Goal: Task Accomplishment & Management: Use online tool/utility

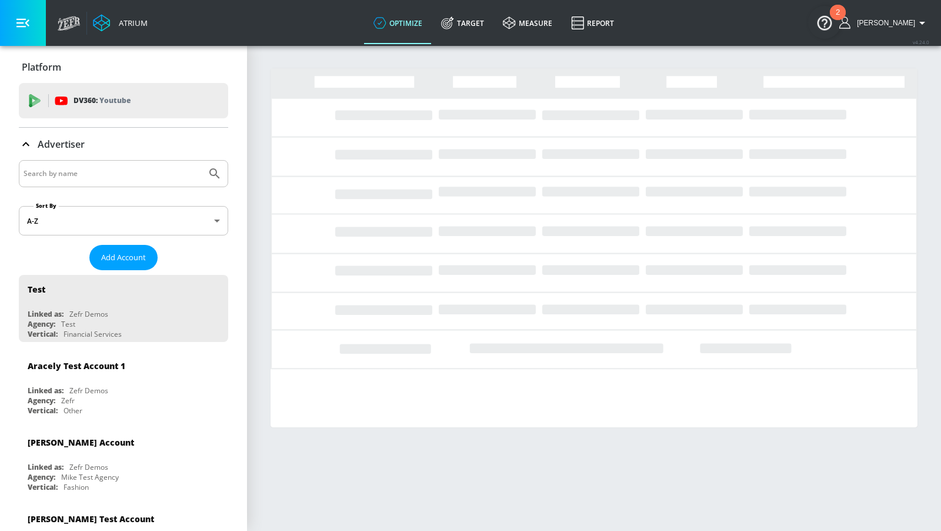
click at [181, 171] on input "Search by name" at bounding box center [113, 173] width 178 height 15
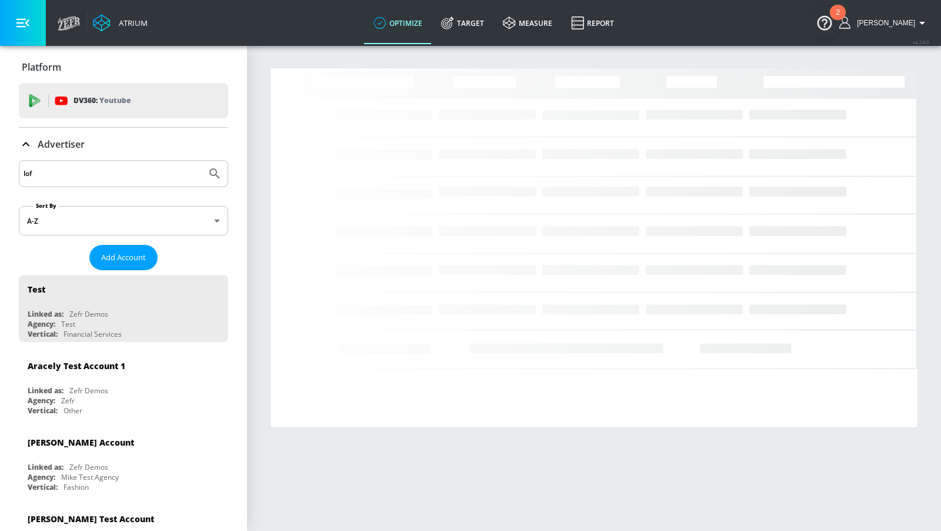
click at [202, 161] on button "Submit Search" at bounding box center [215, 174] width 26 height 26
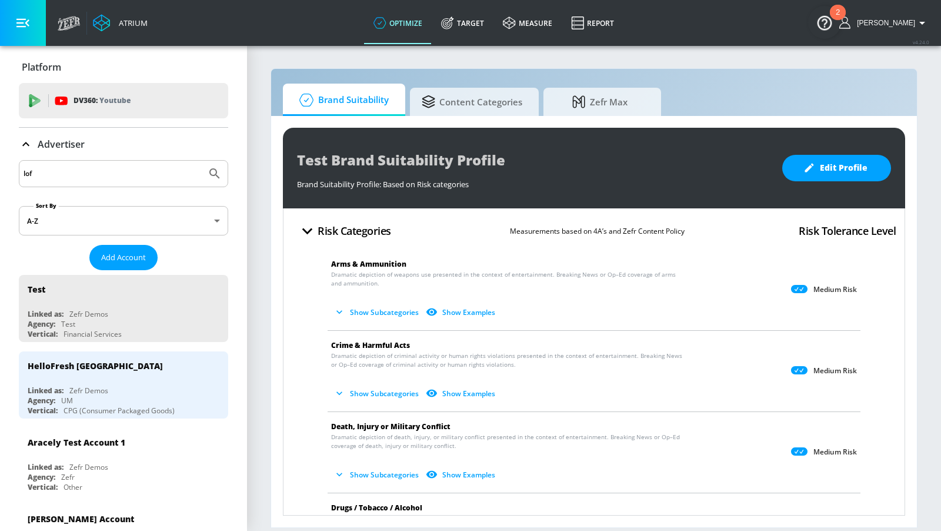
click at [163, 177] on input "lof" at bounding box center [113, 173] width 178 height 15
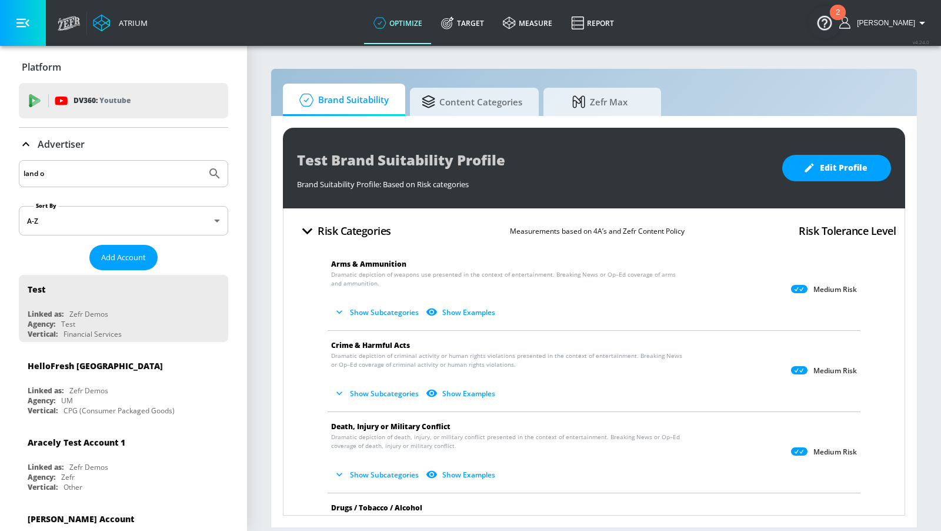
type input "land o"
click at [202, 161] on button "Submit Search" at bounding box center [215, 174] width 26 height 26
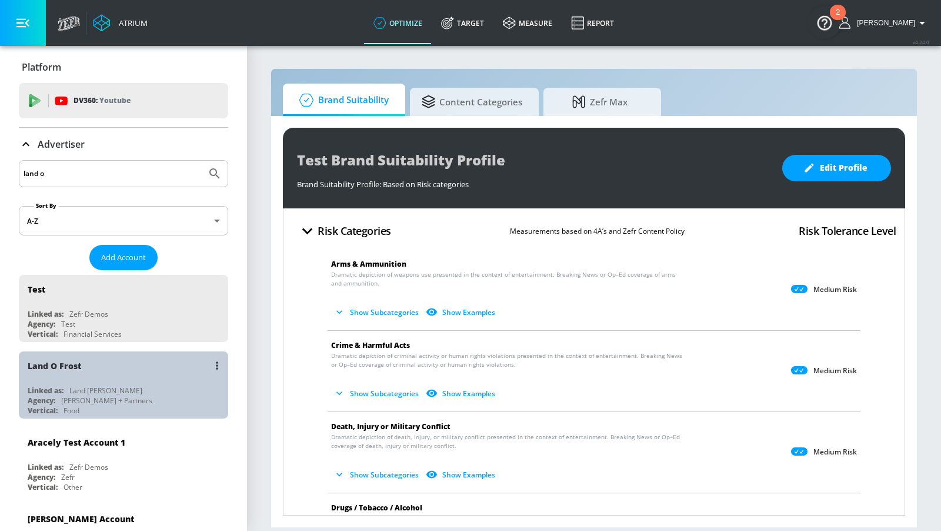
click at [179, 365] on div "Land O Frost" at bounding box center [127, 365] width 198 height 28
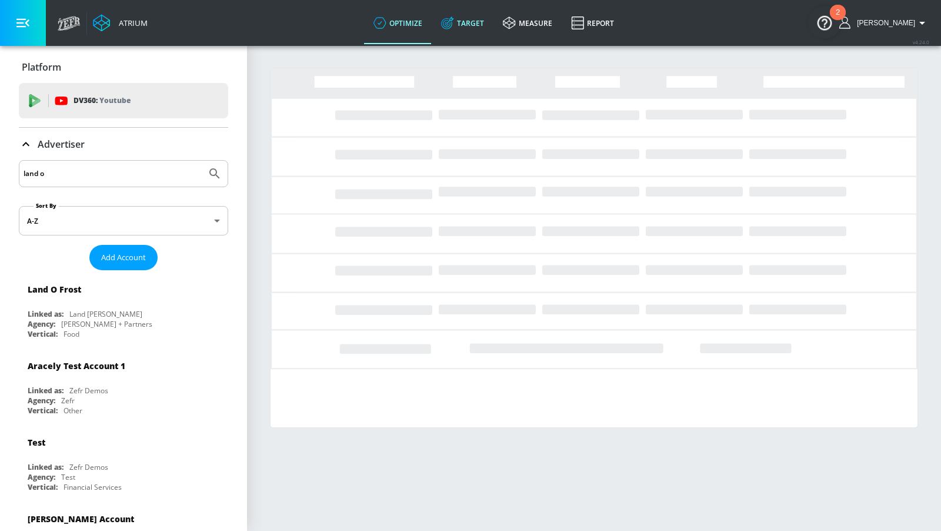
click at [471, 33] on link "Target" at bounding box center [463, 23] width 62 height 42
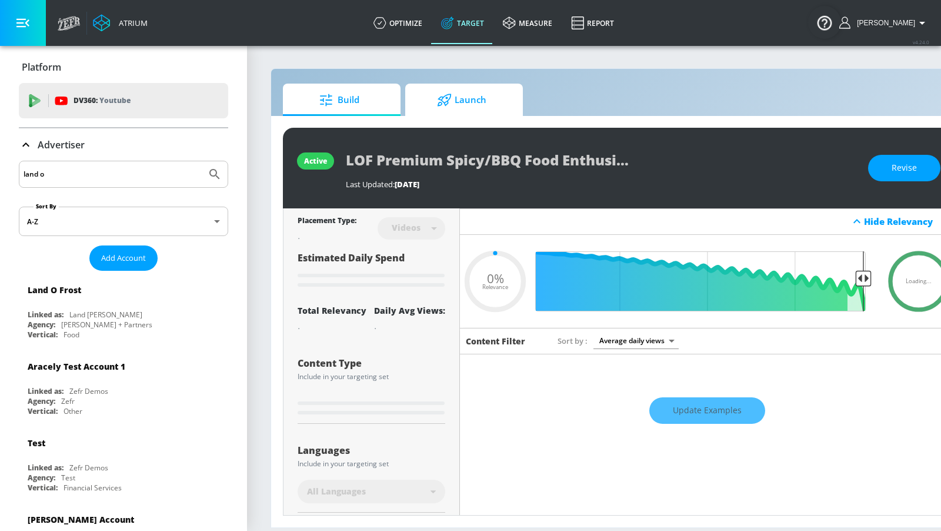
type input "0.05"
click at [456, 87] on span "Launch" at bounding box center [461, 100] width 89 height 28
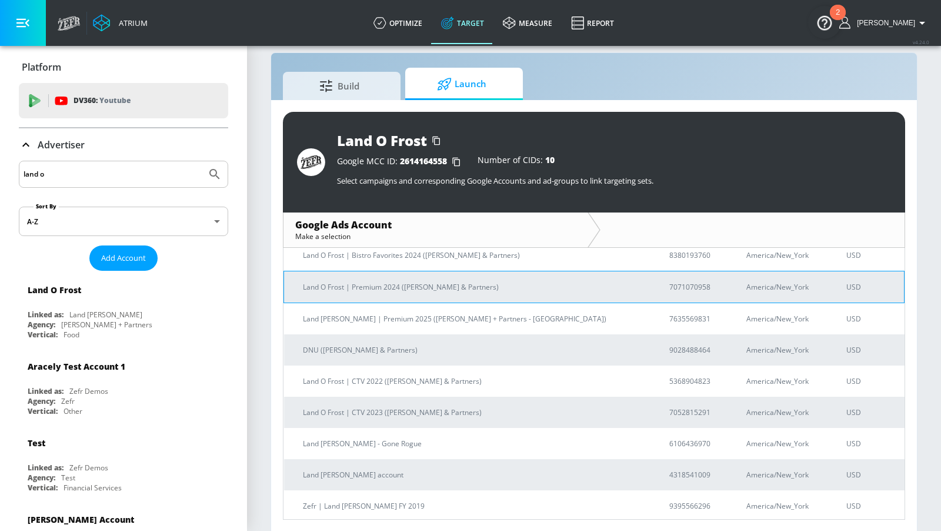
scroll to position [98, 0]
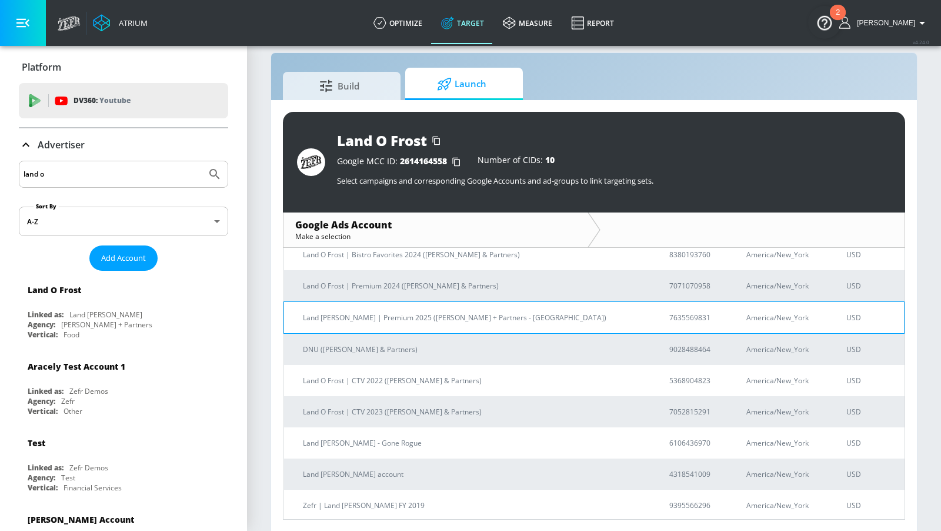
click at [427, 319] on p "Land [PERSON_NAME] | Premium 2025 ([PERSON_NAME] + Partners - [GEOGRAPHIC_DATA])" at bounding box center [472, 317] width 338 height 12
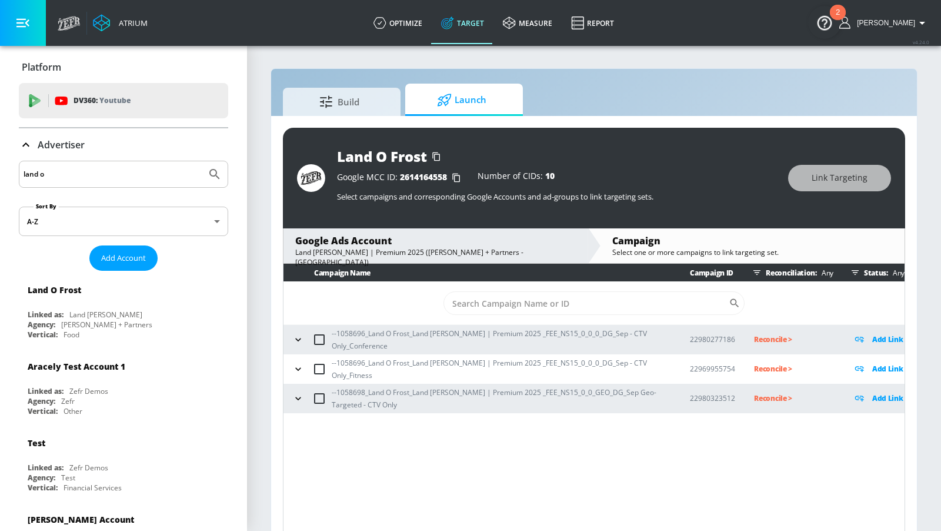
click at [294, 334] on icon "button" at bounding box center [298, 340] width 12 height 12
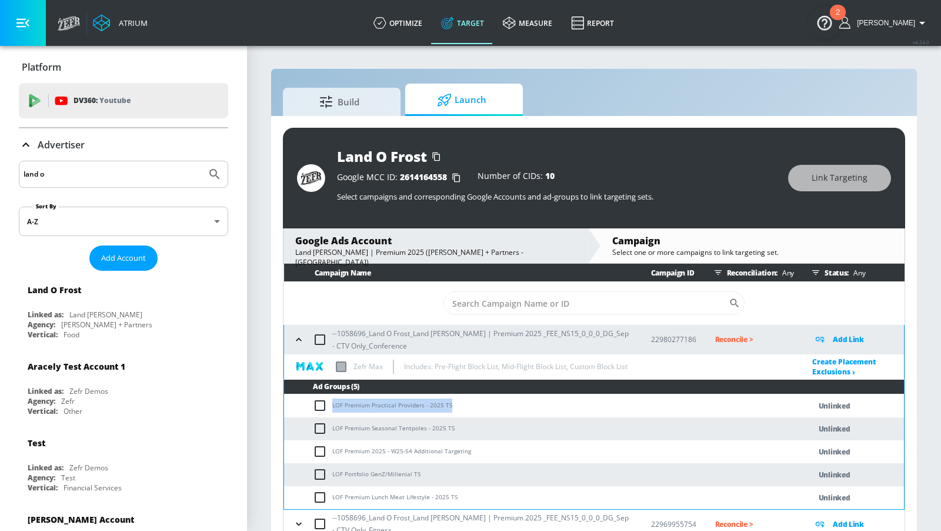
drag, startPoint x: 460, startPoint y: 408, endPoint x: 332, endPoint y: 399, distance: 128.0
click at [331, 402] on td "LOF Premium Practical Providers - 2025 TS" at bounding box center [535, 405] width 502 height 23
copy td "LOF Premium Practical Providers - 2025 TS"
click at [321, 399] on input "checkbox" at bounding box center [322, 405] width 19 height 14
checkbox input "true"
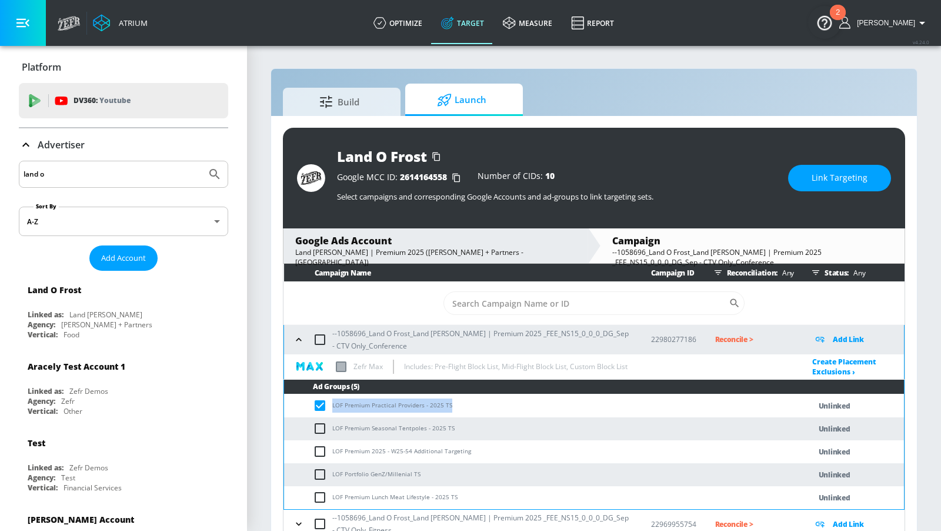
scroll to position [32, 0]
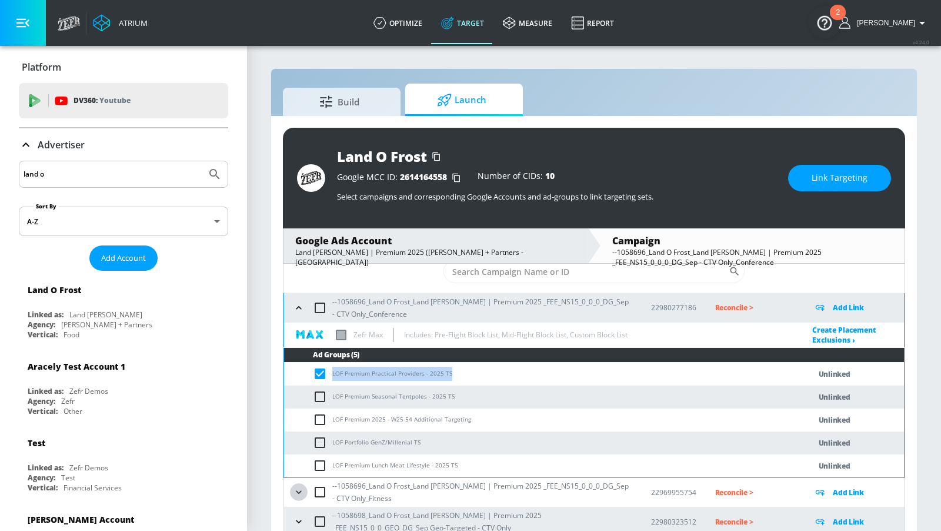
click at [295, 492] on icon "button" at bounding box center [299, 492] width 12 height 12
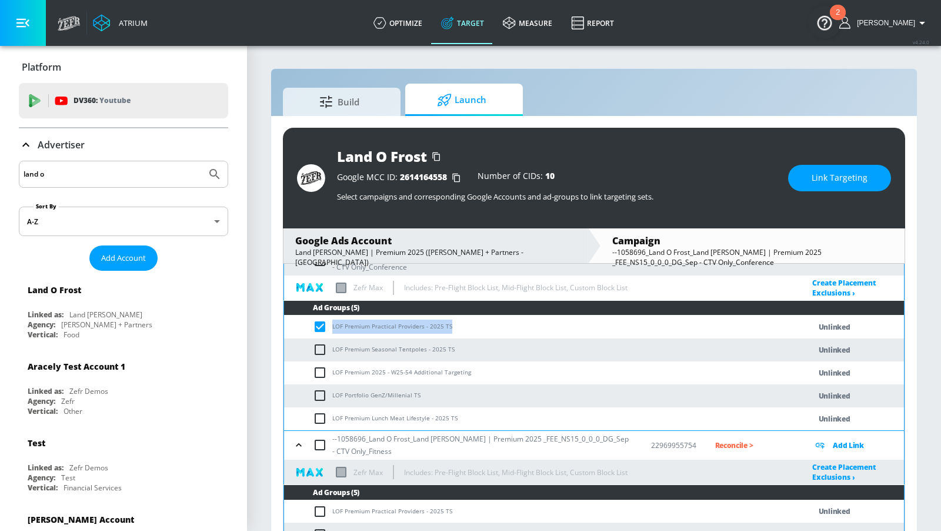
scroll to position [187, 0]
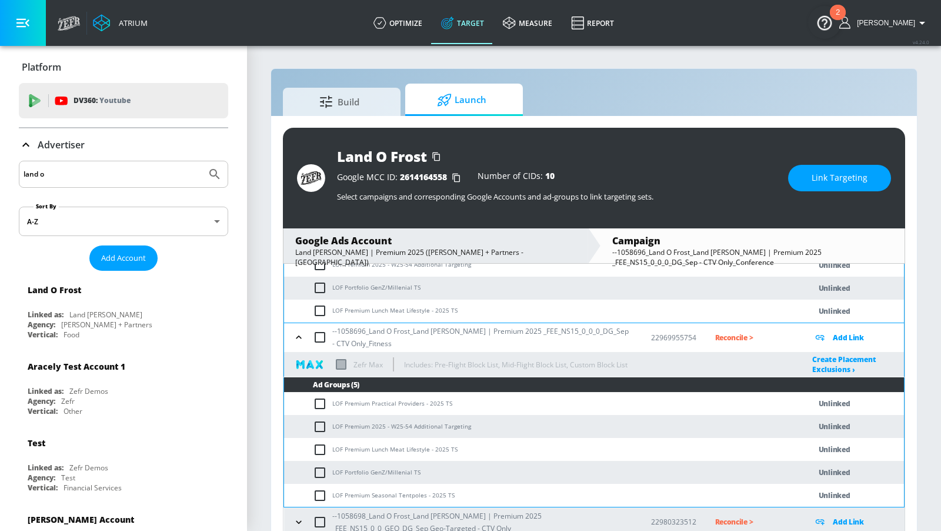
click at [324, 404] on input "checkbox" at bounding box center [322, 404] width 19 height 14
checkbox input "true"
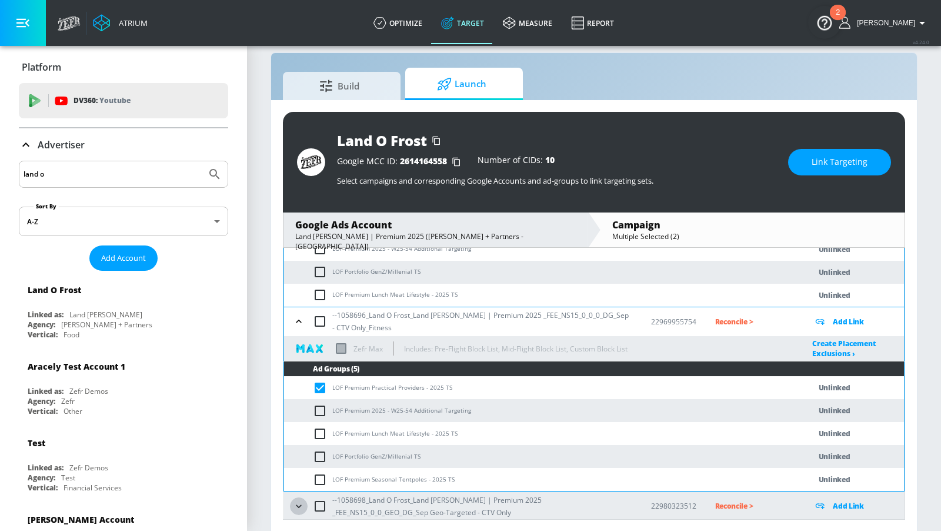
click at [299, 502] on icon "button" at bounding box center [299, 506] width 12 height 12
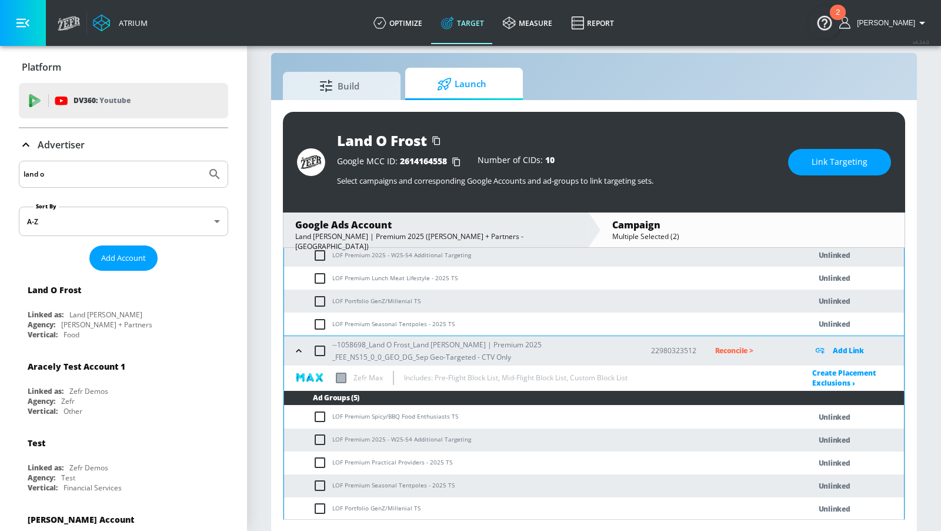
click at [319, 465] on input "checkbox" at bounding box center [322, 462] width 19 height 14
checkbox input "true"
click at [837, 165] on span "Link Targeting" at bounding box center [840, 162] width 56 height 15
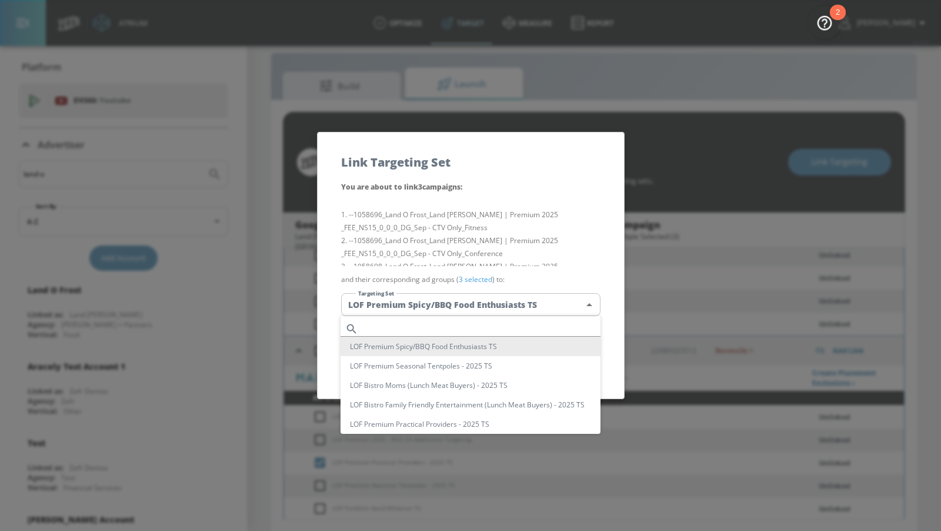
click at [559, 302] on body "Atrium optimize Target measure Report optimize Target measure Report v 4.24.0 […" at bounding box center [470, 258] width 941 height 548
click at [514, 331] on input "text" at bounding box center [482, 329] width 238 height 16
paste input "LOF Premium Practical Providers - 2025 TS"
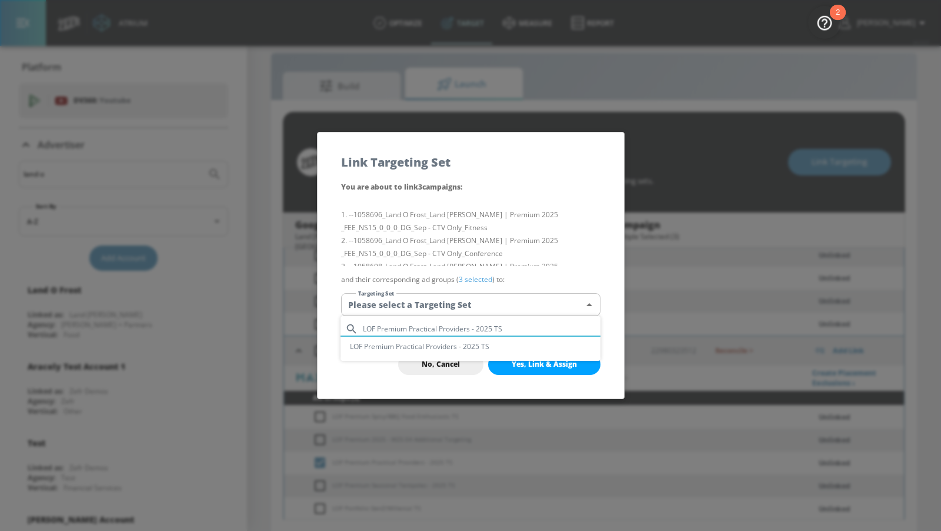
type input "LOF Premium Practical Providers - 2025 TS"
click at [501, 343] on li "LOF Premium Practical Providers - 2025 TS" at bounding box center [471, 346] width 260 height 19
type input "ab9d564a-97ed-4053-8952-feafdc380fde"
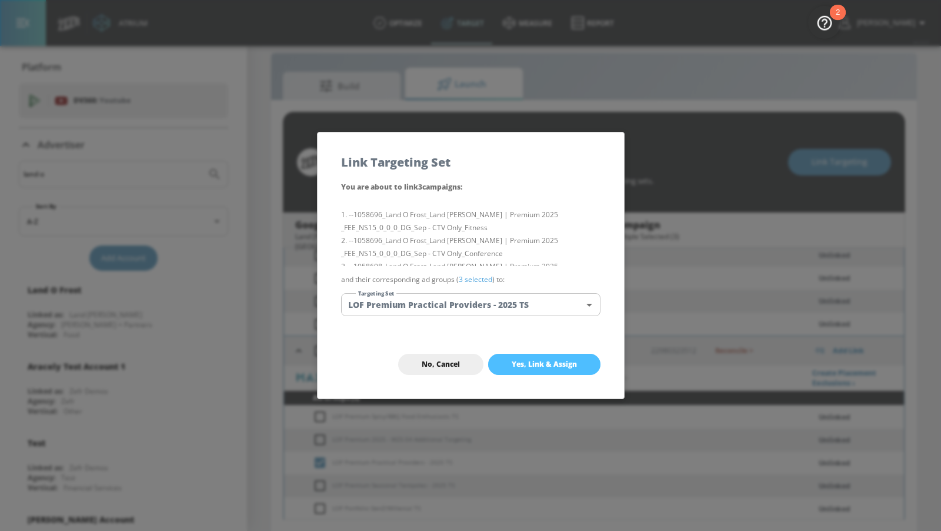
click at [531, 364] on span "Yes, Link & Assign" at bounding box center [544, 363] width 65 height 9
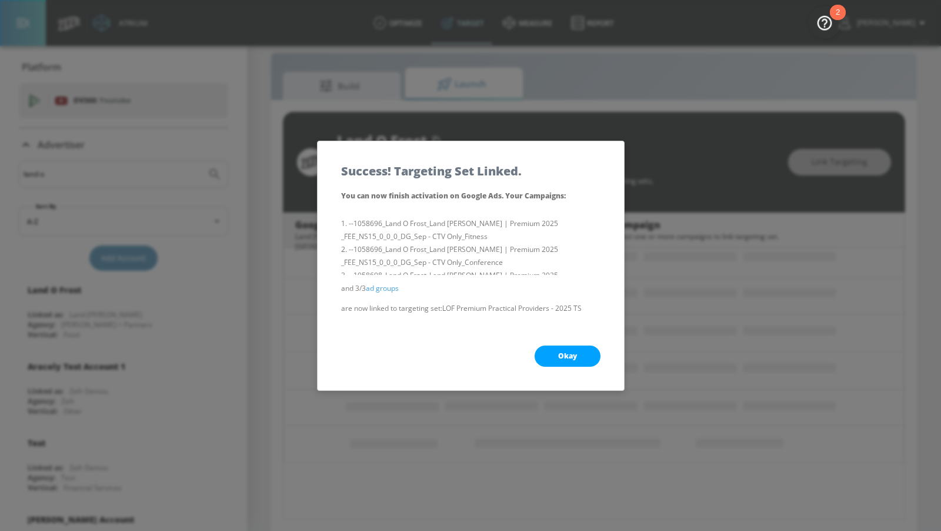
scroll to position [73, 0]
click at [554, 359] on button "Okay" at bounding box center [568, 355] width 66 height 21
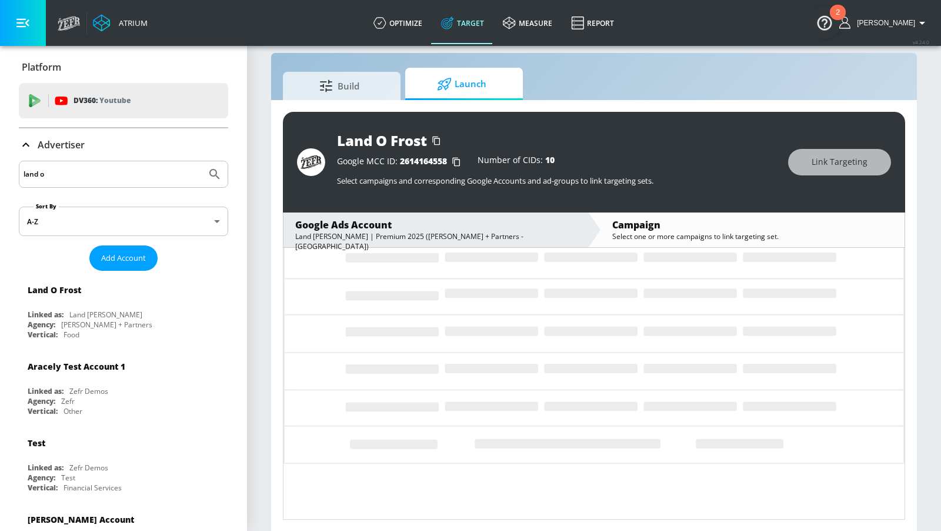
scroll to position [0, 0]
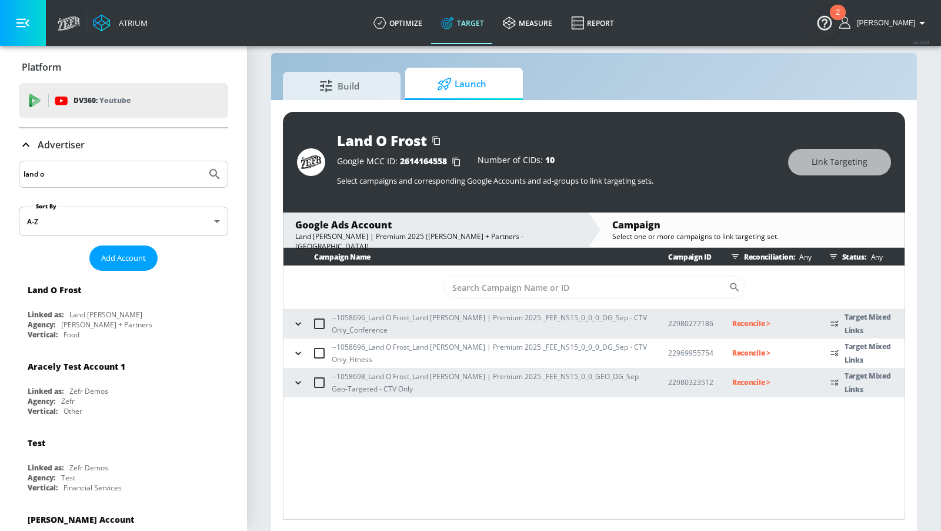
click at [297, 319] on icon "button" at bounding box center [298, 324] width 12 height 12
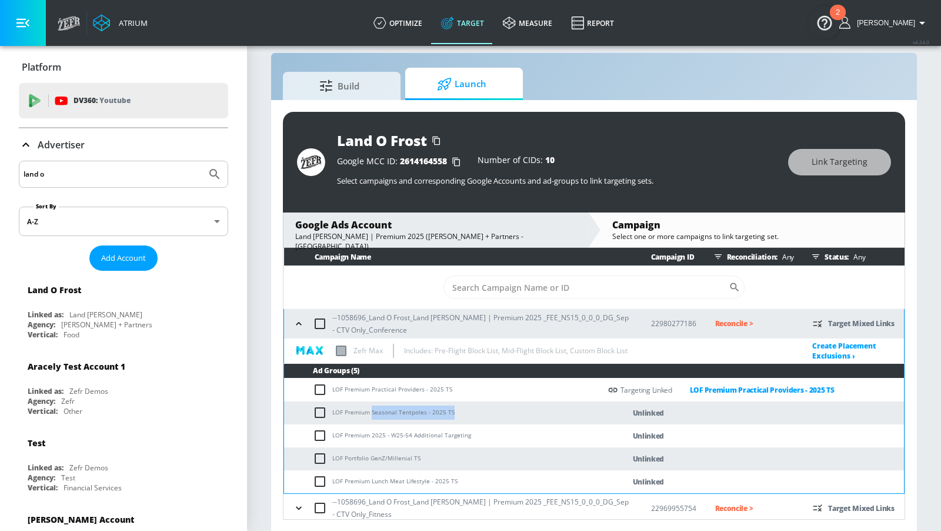
drag, startPoint x: 455, startPoint y: 408, endPoint x: 371, endPoint y: 412, distance: 84.9
click at [371, 412] on td "LOF Premium Seasonal Tentpoles - 2025 TS" at bounding box center [442, 412] width 317 height 23
copy td "Seasonal Tentpoles - 2025 TS"
click at [324, 416] on input "checkbox" at bounding box center [322, 412] width 19 height 14
checkbox input "true"
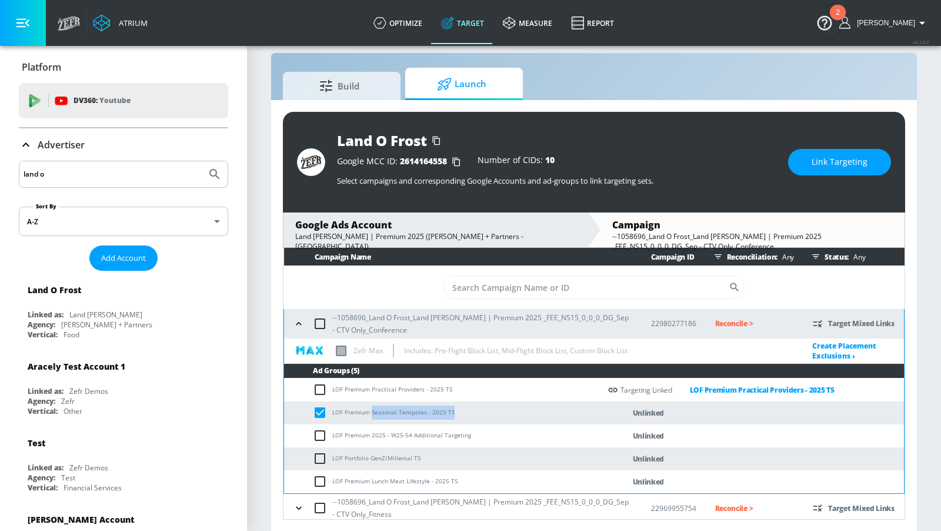
scroll to position [32, 0]
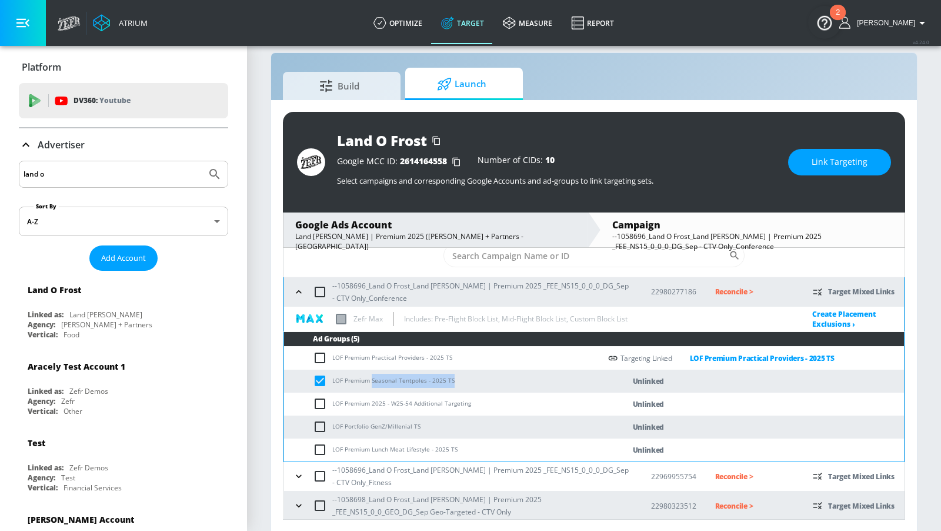
click at [297, 468] on button "button" at bounding box center [299, 476] width 18 height 18
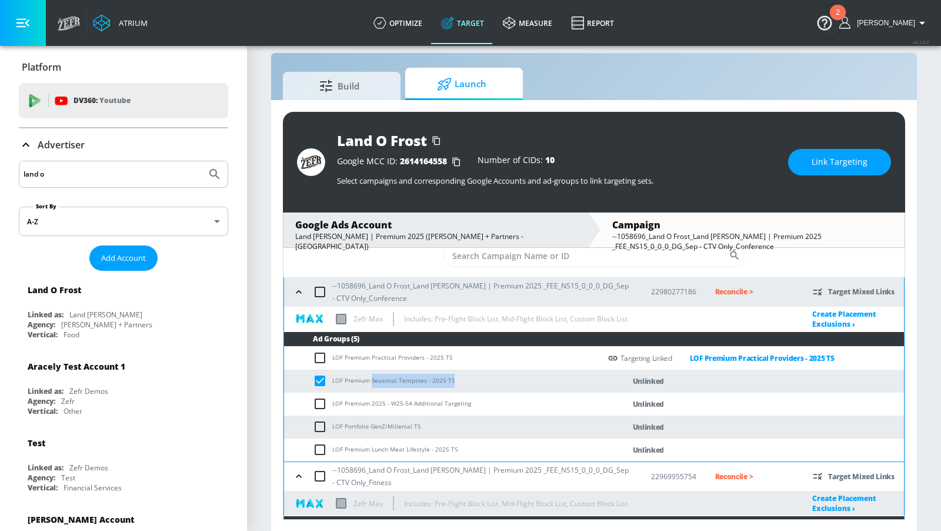
scroll to position [187, 0]
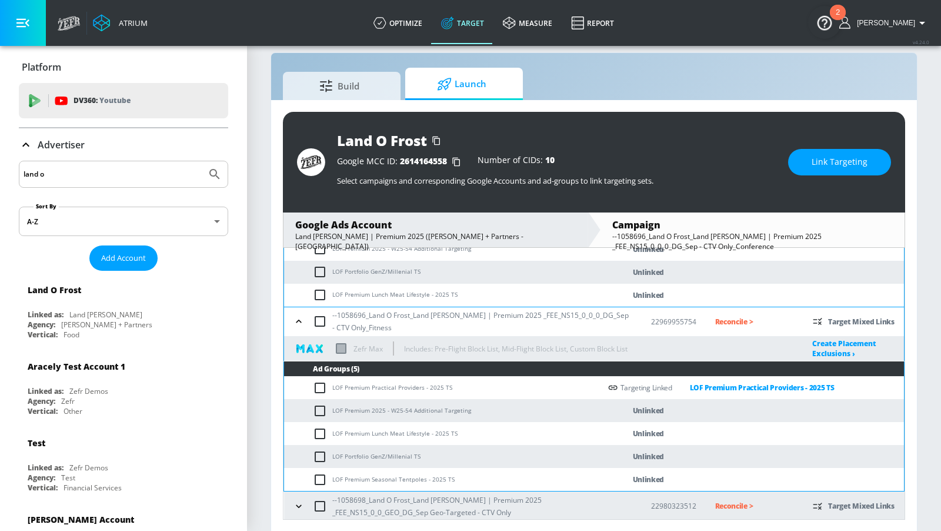
click at [321, 474] on input "checkbox" at bounding box center [322, 479] width 19 height 14
checkbox input "true"
click at [304, 509] on button "button" at bounding box center [299, 506] width 18 height 18
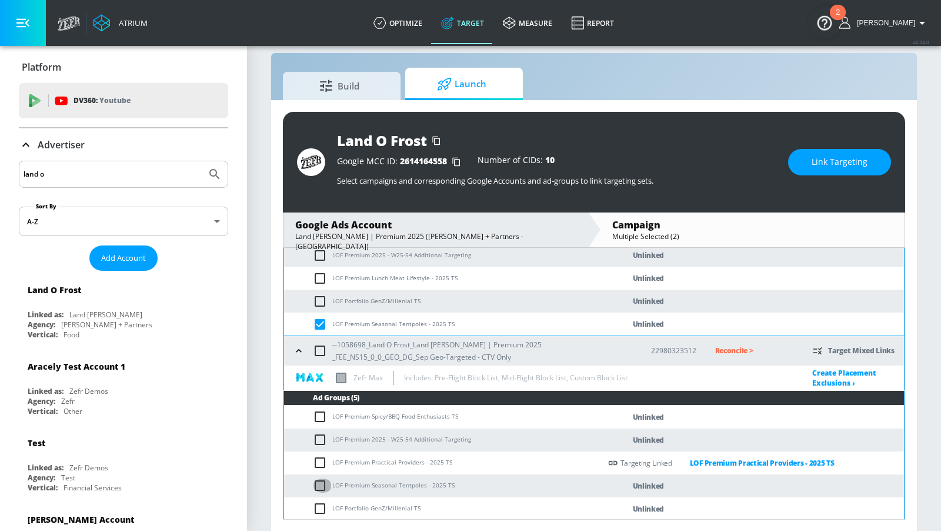
click at [317, 482] on input "checkbox" at bounding box center [322, 485] width 19 height 14
checkbox input "true"
click at [820, 158] on span "Link Targeting" at bounding box center [840, 162] width 56 height 15
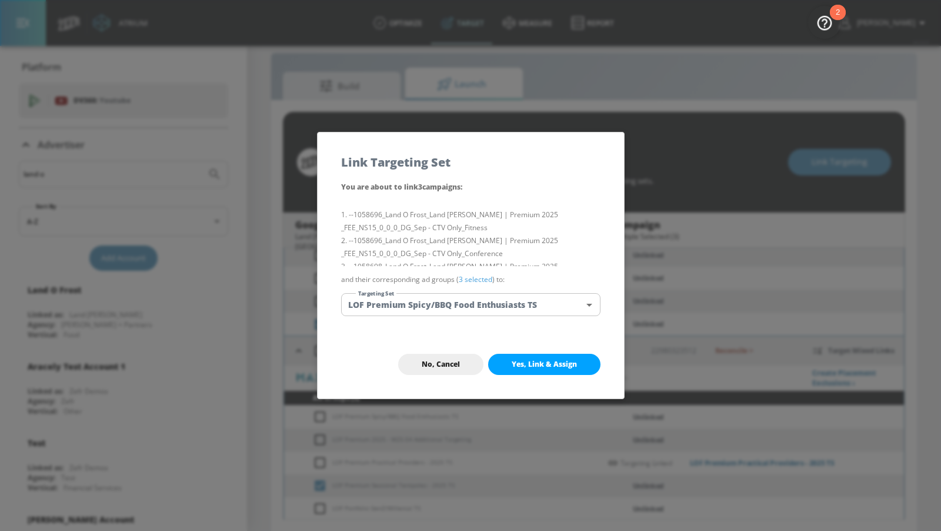
click at [535, 299] on body "Atrium optimize Target measure Report optimize Target measure Report v 4.24.0 […" at bounding box center [470, 258] width 941 height 548
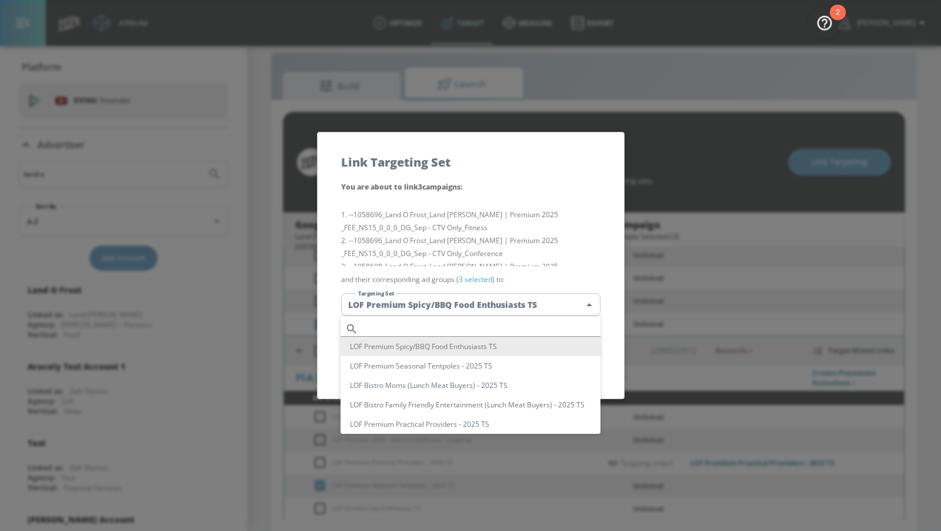
click at [508, 311] on div at bounding box center [470, 265] width 941 height 531
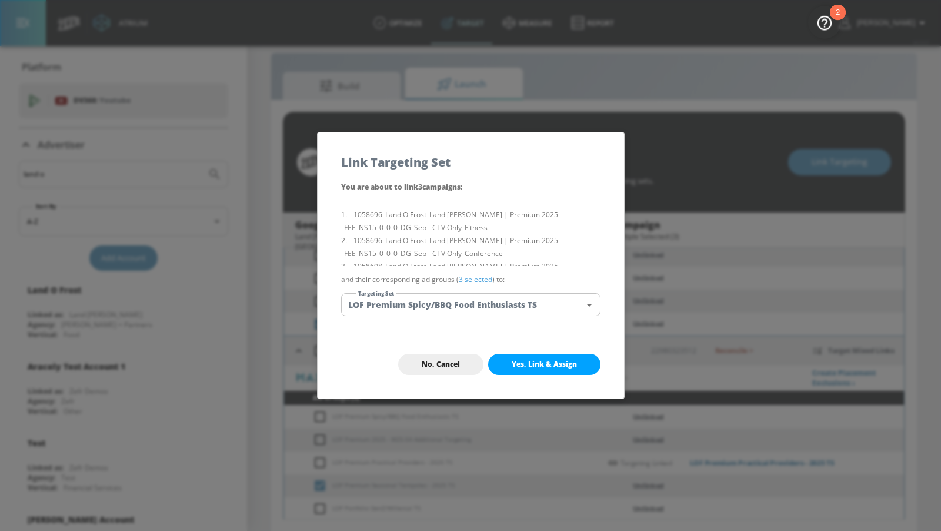
click at [503, 309] on body "Atrium optimize Target measure Report optimize Target measure Report v 4.24.0 […" at bounding box center [470, 258] width 941 height 548
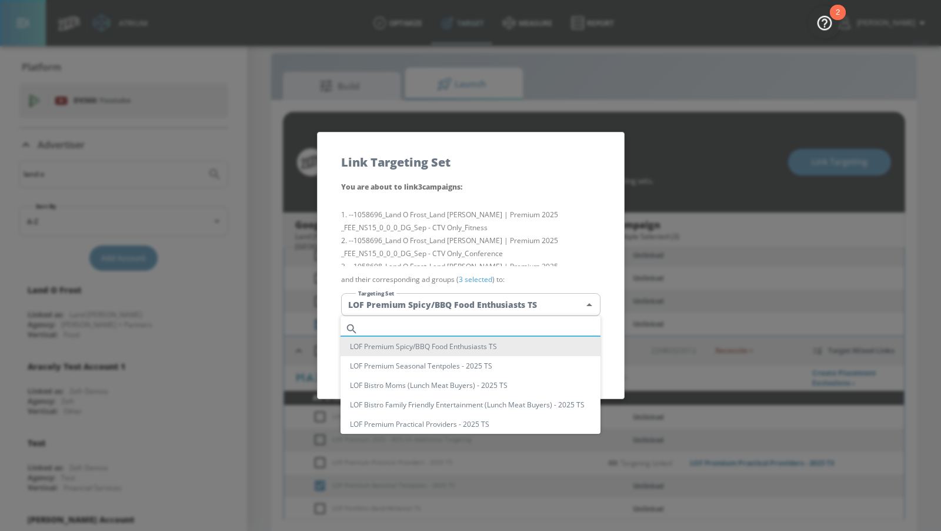
click at [493, 330] on input "text" at bounding box center [482, 329] width 238 height 16
paste input "Seasonal Tentpoles - 2025 TS"
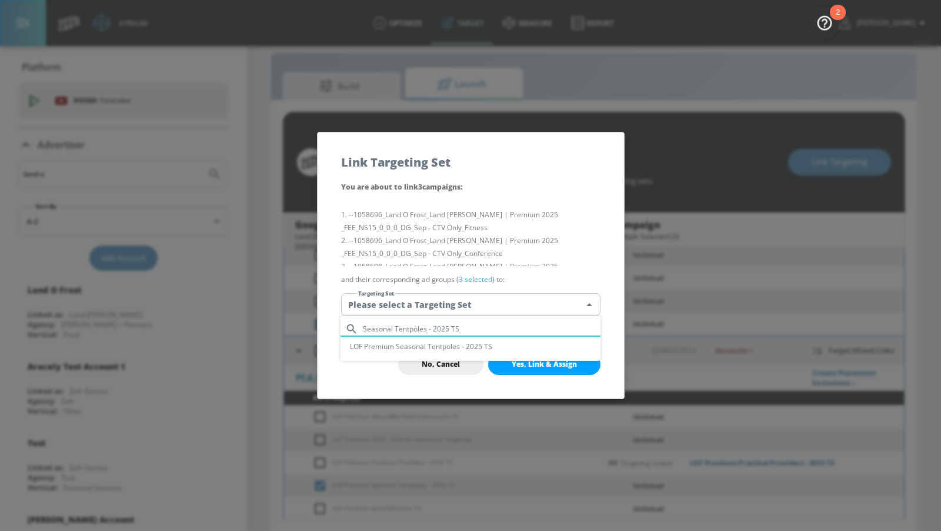
type input "Seasonal Tentpoles - 2025 TS"
click at [490, 337] on li "LOF Premium Seasonal Tentpoles - 2025 TS" at bounding box center [471, 346] width 260 height 19
type input "77140fc2-c862-4507-b3f3-863f6b3a5803"
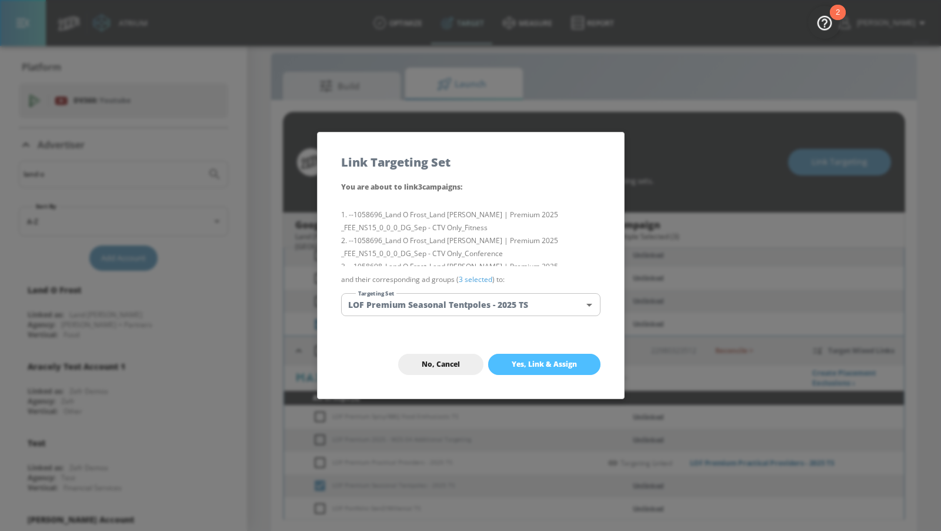
click at [524, 367] on span "Yes, Link & Assign" at bounding box center [544, 363] width 65 height 9
checkbox input "false"
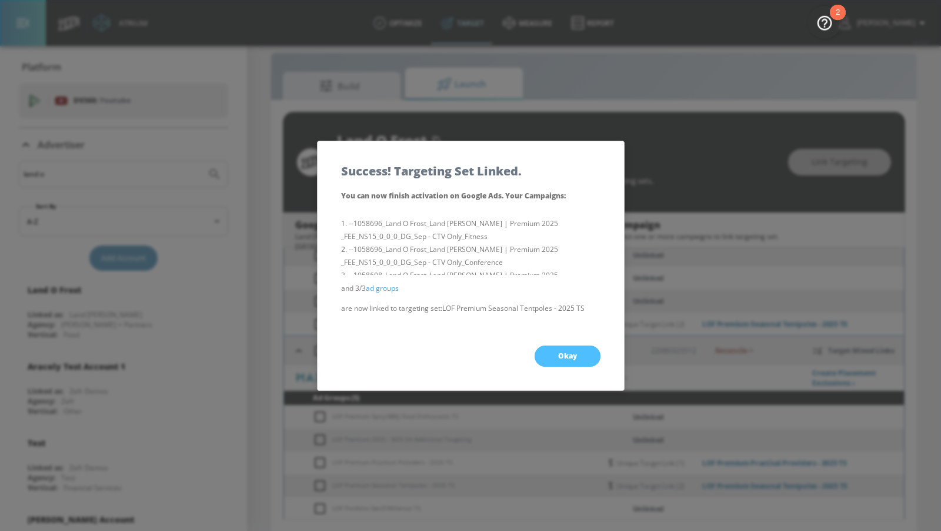
click at [557, 359] on button "Okay" at bounding box center [568, 355] width 66 height 21
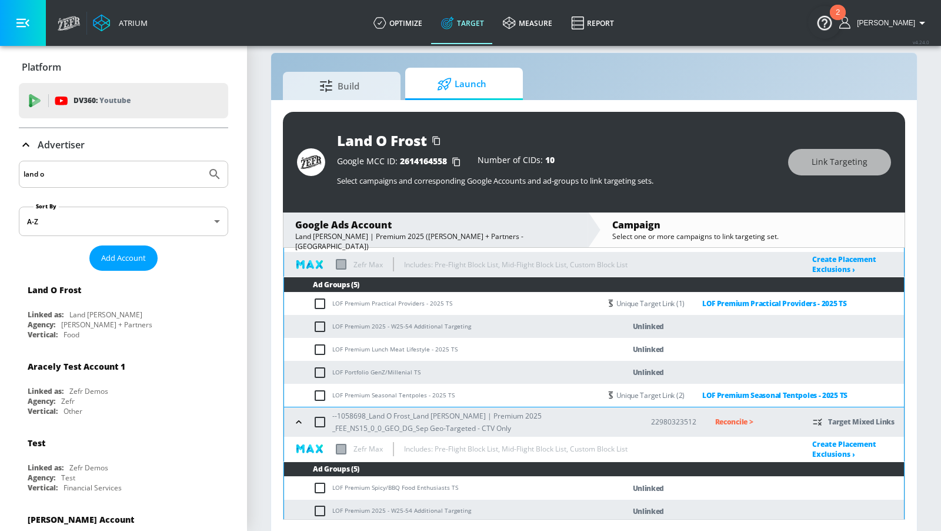
scroll to position [259, 0]
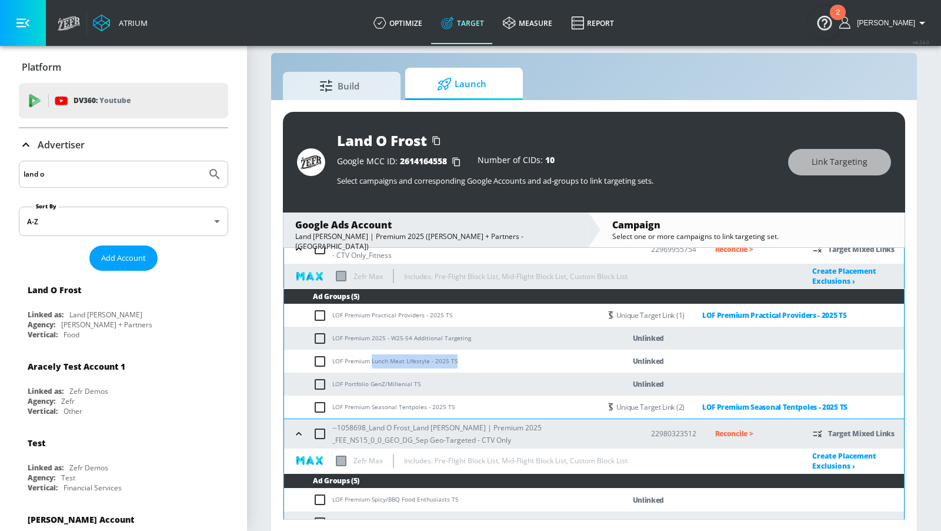
drag, startPoint x: 460, startPoint y: 361, endPoint x: 371, endPoint y: 363, distance: 89.5
click at [371, 363] on td "LOF Premium Lunch Meat Lifestyle - 2025 TS" at bounding box center [442, 360] width 317 height 23
copy td "Lunch Meat Lifestyle - 2025 TS"
click at [323, 362] on input "checkbox" at bounding box center [322, 361] width 19 height 14
checkbox input "true"
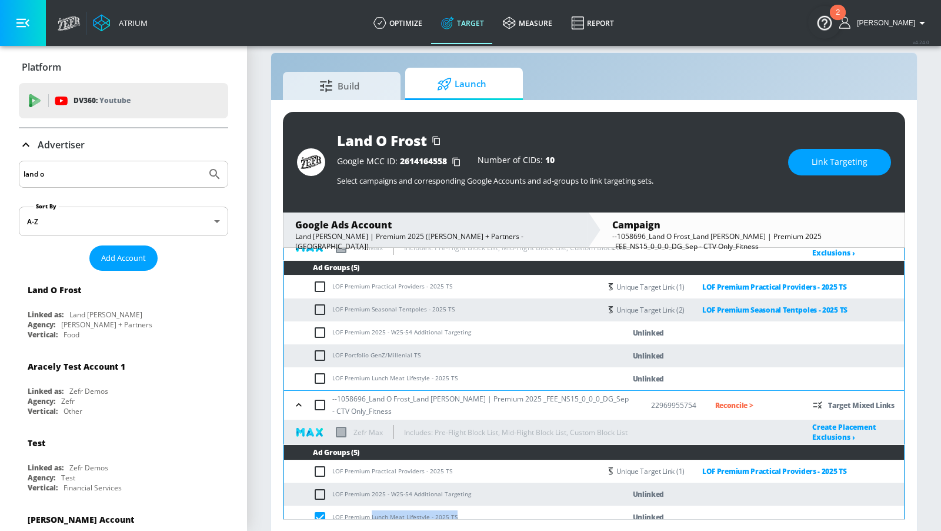
scroll to position [98, 0]
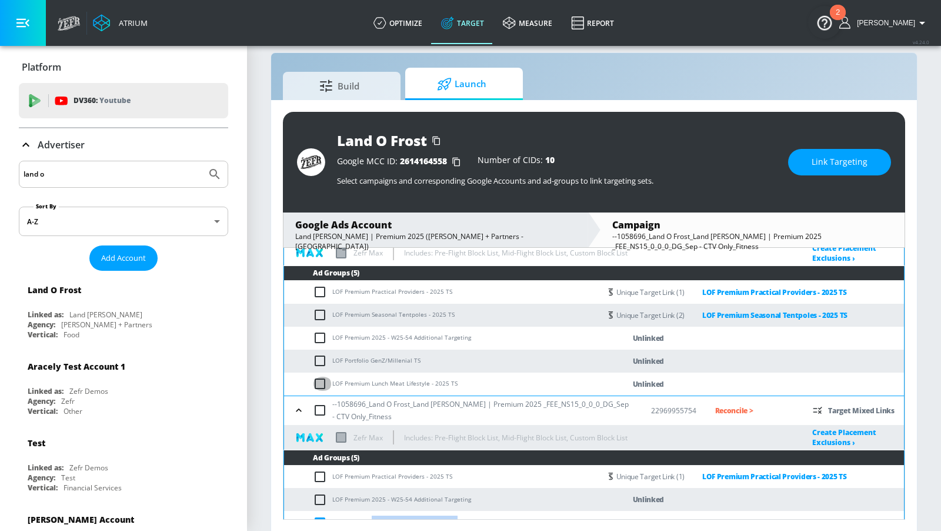
click at [322, 381] on input "checkbox" at bounding box center [322, 384] width 19 height 14
checkbox input "true"
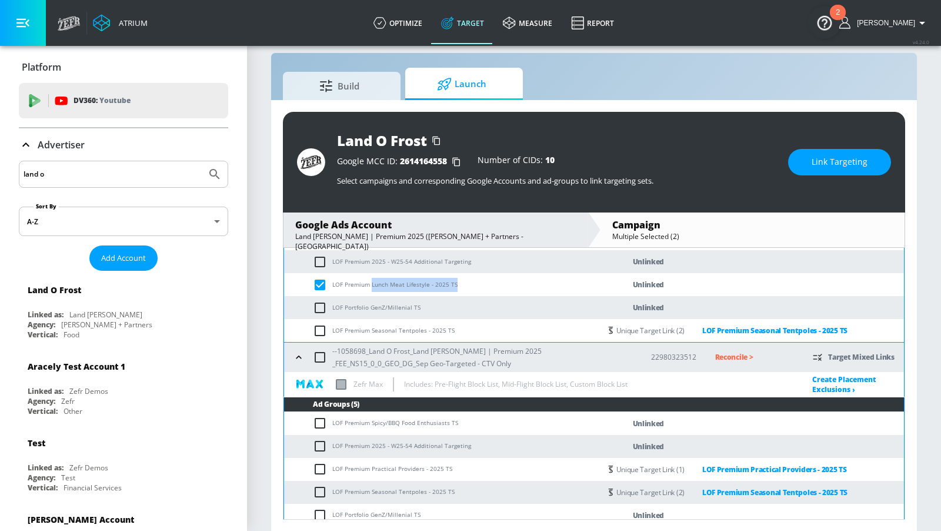
scroll to position [342, 0]
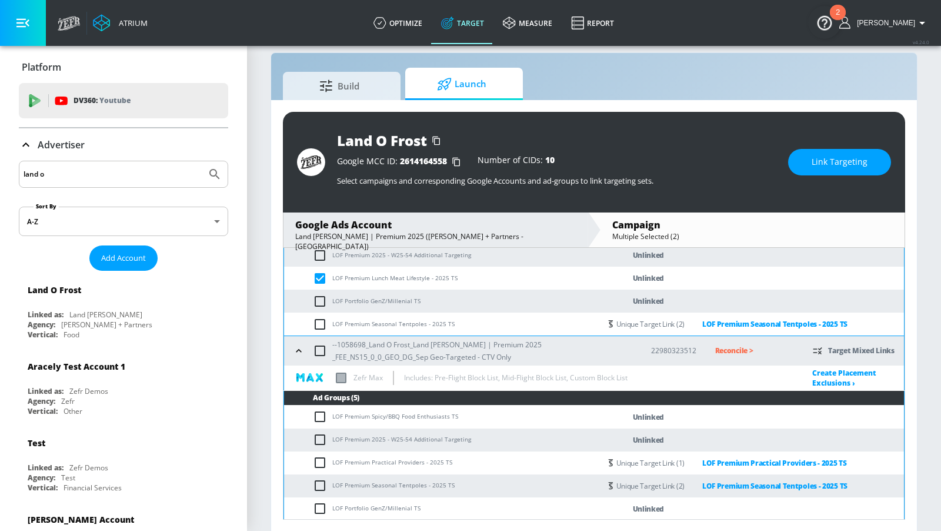
click at [806, 171] on button "Link Targeting" at bounding box center [839, 162] width 103 height 26
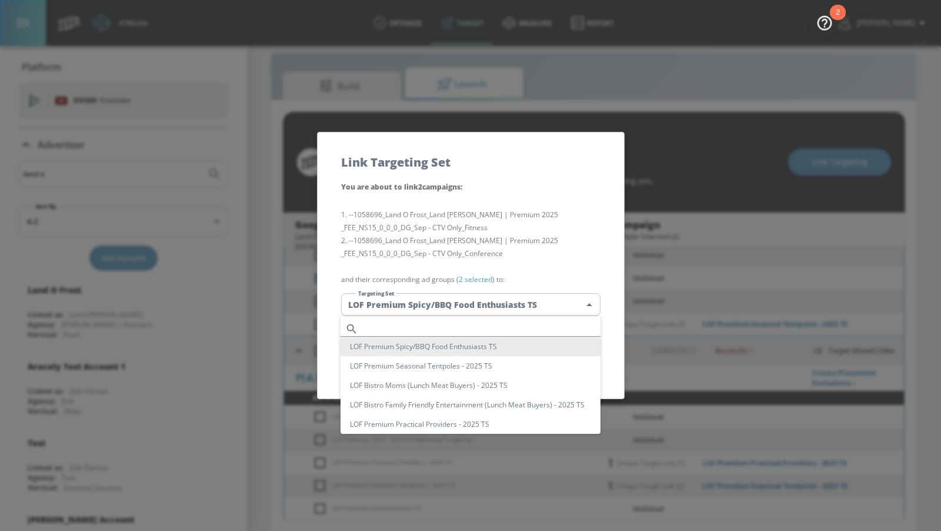
click at [587, 299] on body "Atrium optimize Target measure Report optimize Target measure Report v 4.24.0 […" at bounding box center [470, 258] width 941 height 548
click at [530, 332] on input "text" at bounding box center [482, 329] width 238 height 16
paste input "Lunch Meat Lifestyle - 2025 TS"
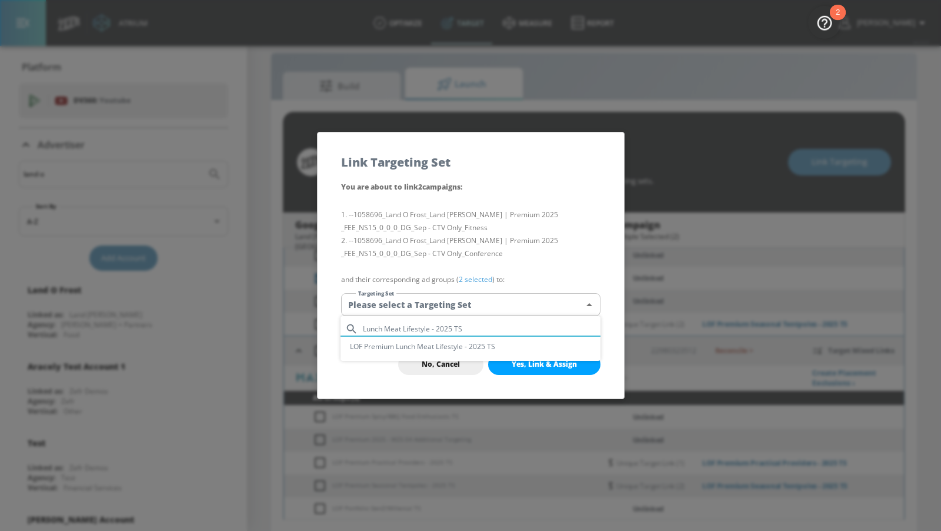
type input "Lunch Meat Lifestyle - 2025 TS"
click at [517, 356] on ul "Lunch Meat Lifestyle - 2025 TS LOF Premium Lunch Meat Lifestyle - 2025 TS" at bounding box center [471, 338] width 260 height 45
click at [518, 350] on li "LOF Premium Lunch Meat Lifestyle - 2025 TS" at bounding box center [471, 346] width 260 height 19
type input "acbe3beb-a501-49de-8ecf-89f5c491f61b"
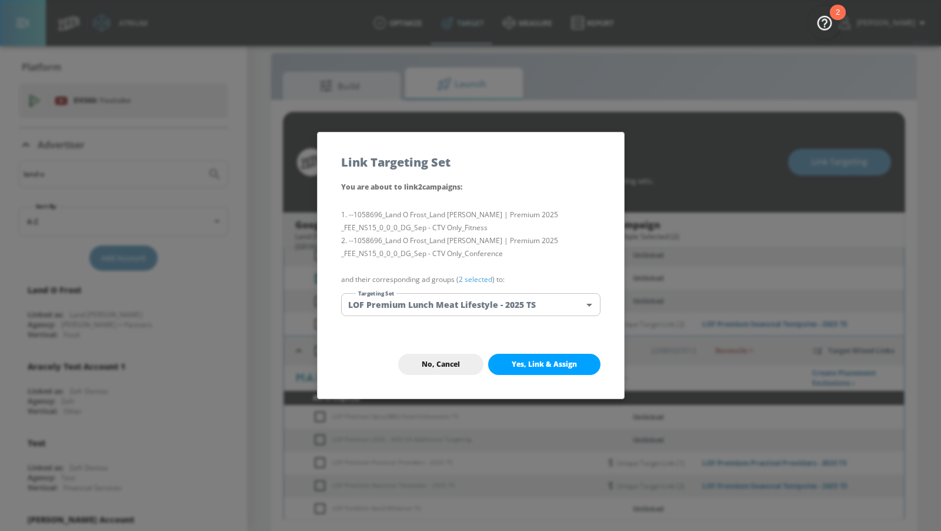
click at [528, 368] on span "Yes, Link & Assign" at bounding box center [544, 363] width 65 height 9
checkbox input "false"
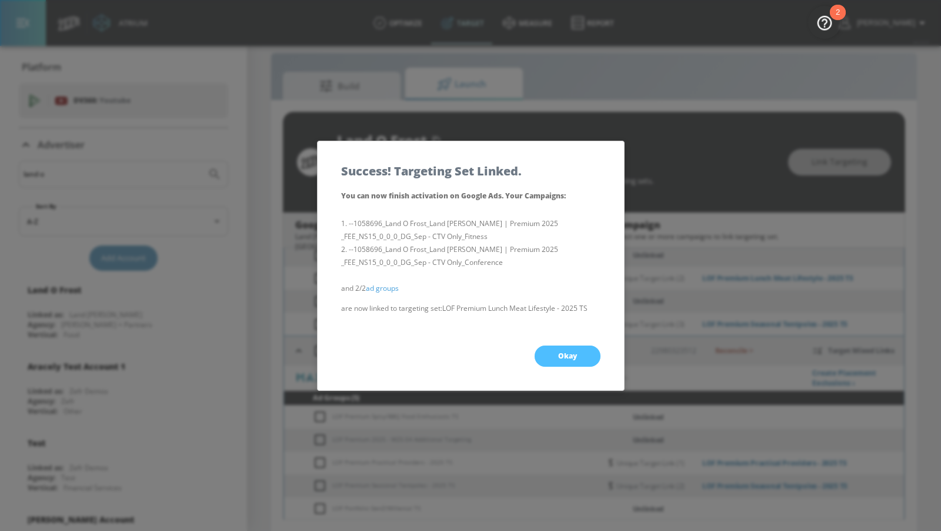
click at [566, 357] on span "Okay" at bounding box center [567, 355] width 19 height 9
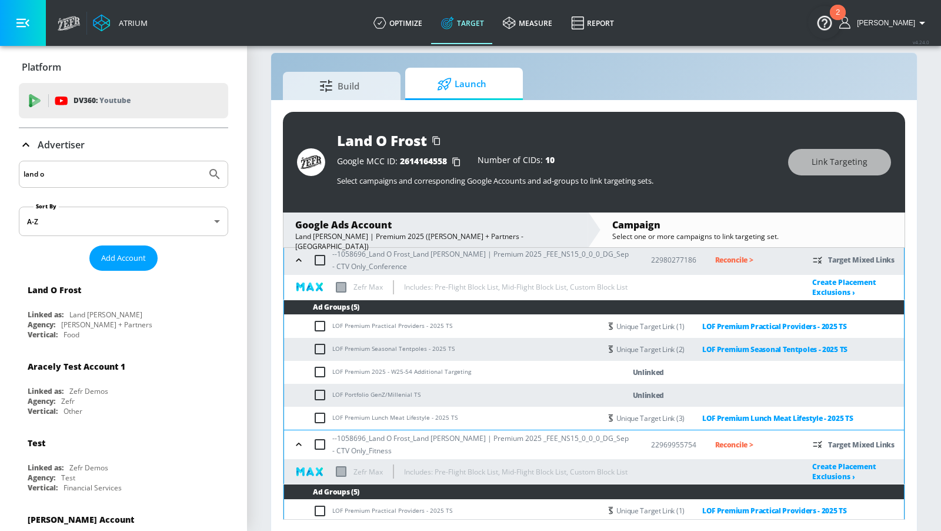
scroll to position [86, 0]
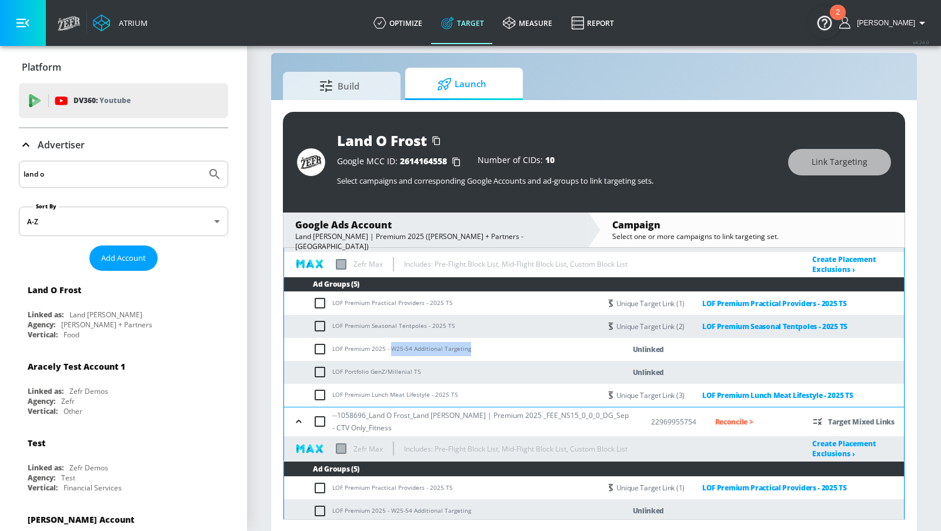
drag, startPoint x: 478, startPoint y: 343, endPoint x: 391, endPoint y: 349, distance: 87.9
click at [391, 349] on td "LOF Premium 2025 - W25-54 Additional Targeting" at bounding box center [442, 349] width 317 height 23
copy td "W25-54 Additional Targeting"
click at [325, 352] on input "checkbox" at bounding box center [322, 349] width 19 height 14
checkbox input "true"
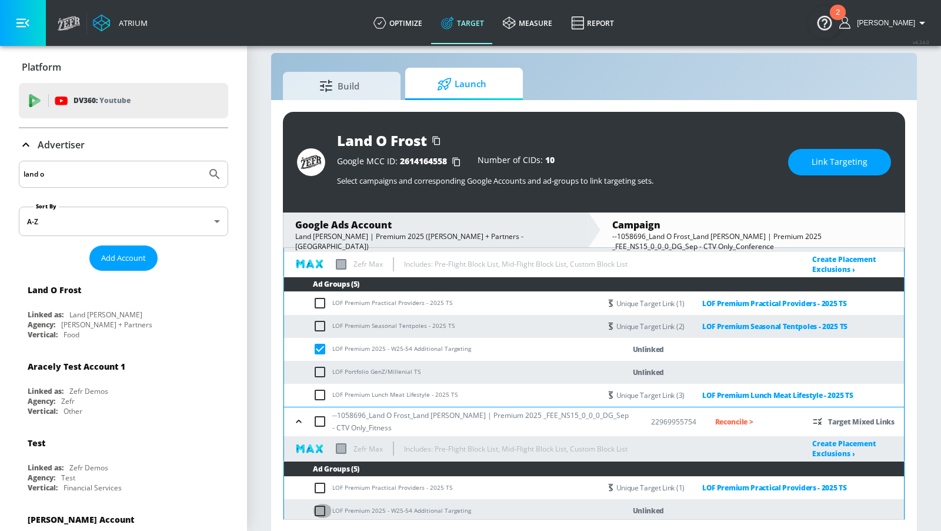
click at [322, 507] on input "checkbox" at bounding box center [322, 511] width 19 height 14
checkbox input "true"
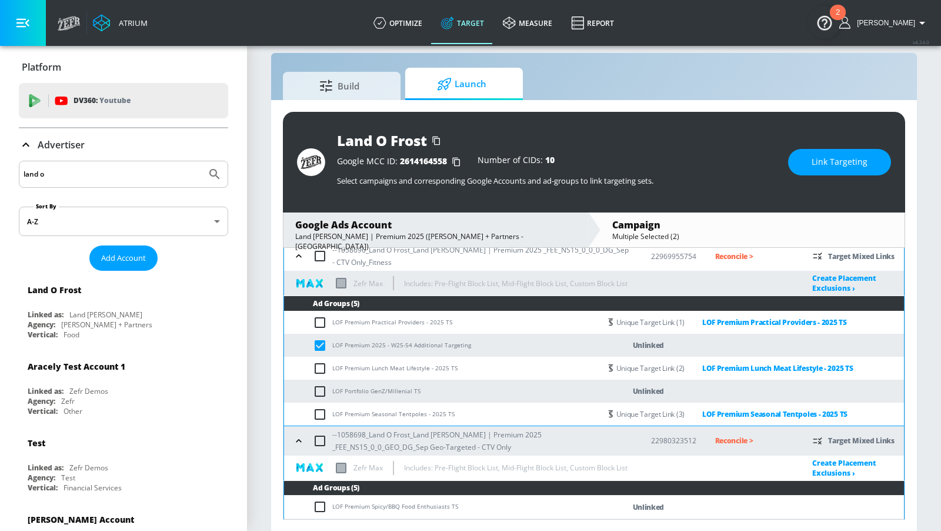
scroll to position [342, 0]
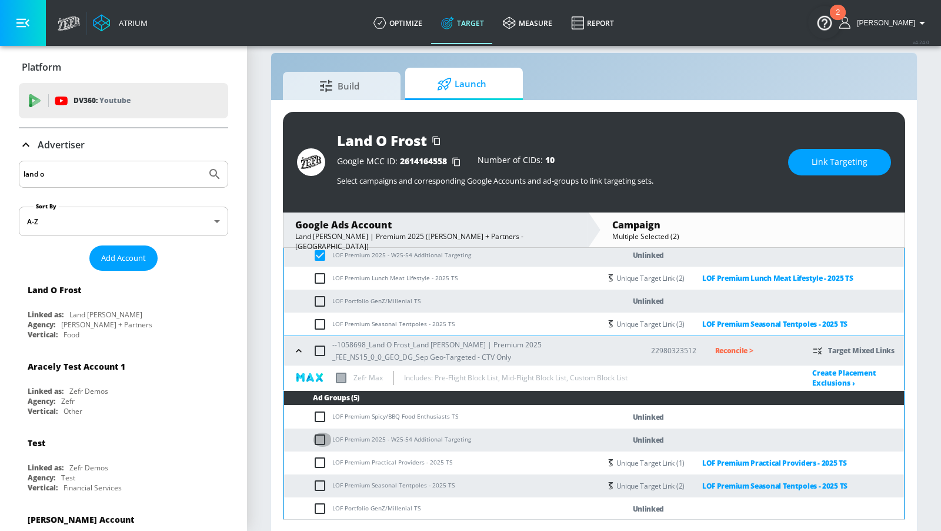
click at [322, 439] on input "checkbox" at bounding box center [322, 439] width 19 height 14
checkbox input "true"
click at [817, 166] on span "Link Targeting" at bounding box center [840, 162] width 56 height 15
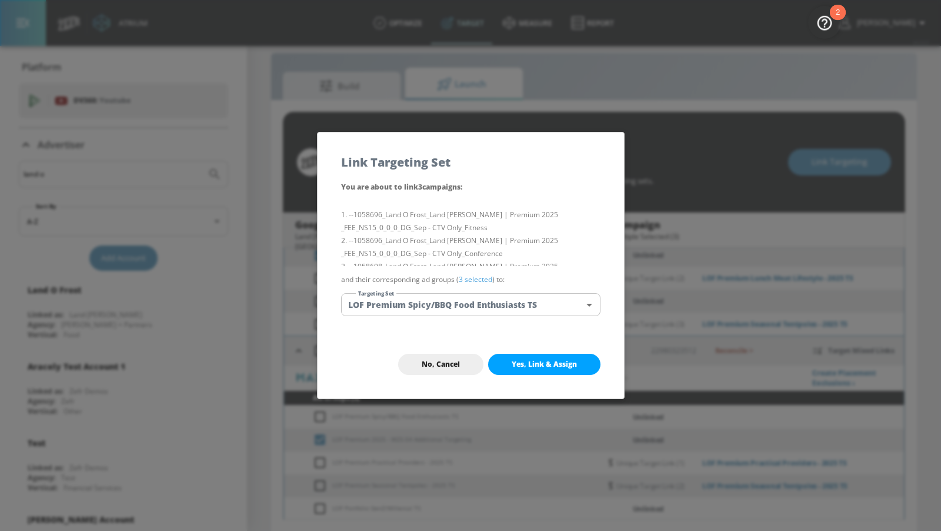
click at [560, 302] on body "Atrium optimize Target measure Report optimize Target measure Report v 4.24.0 […" at bounding box center [470, 258] width 941 height 548
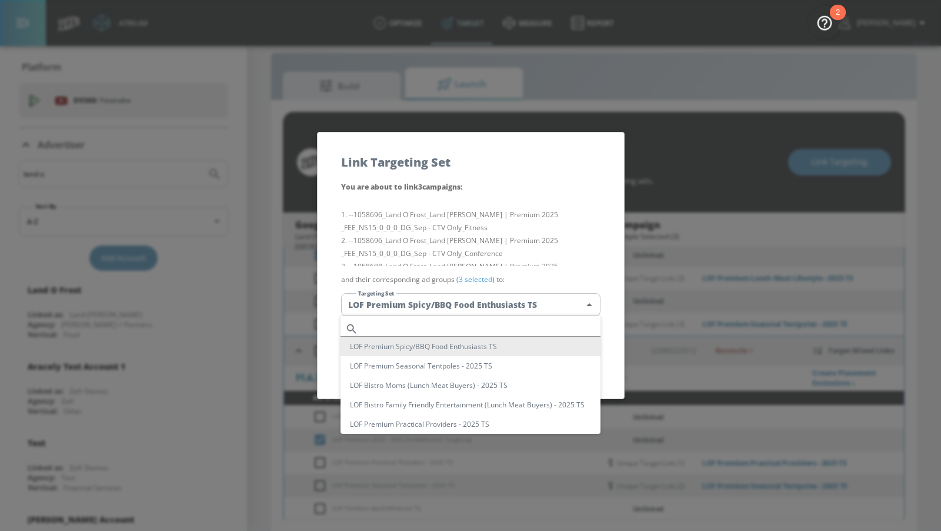
click at [518, 333] on input "text" at bounding box center [482, 329] width 238 height 16
paste input "W25-54 Additional Targeting"
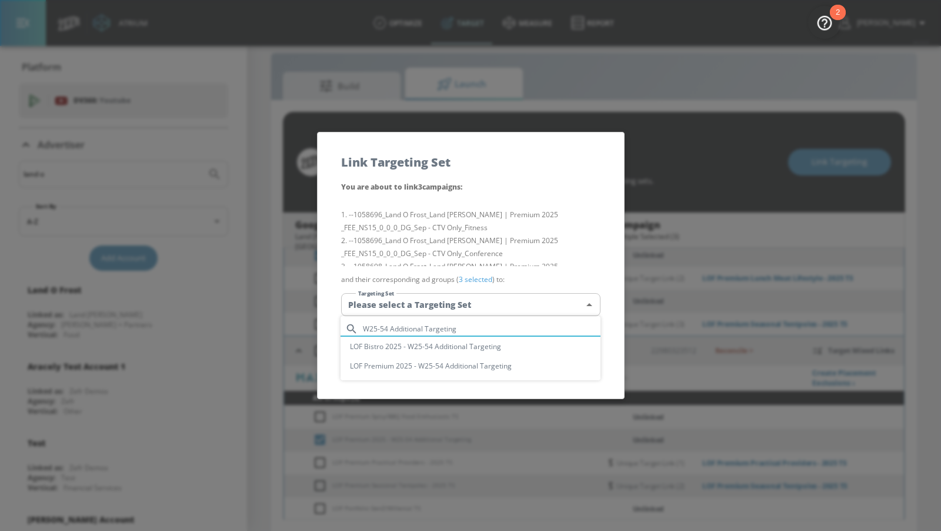
type input "W25-54 Additional Targeting"
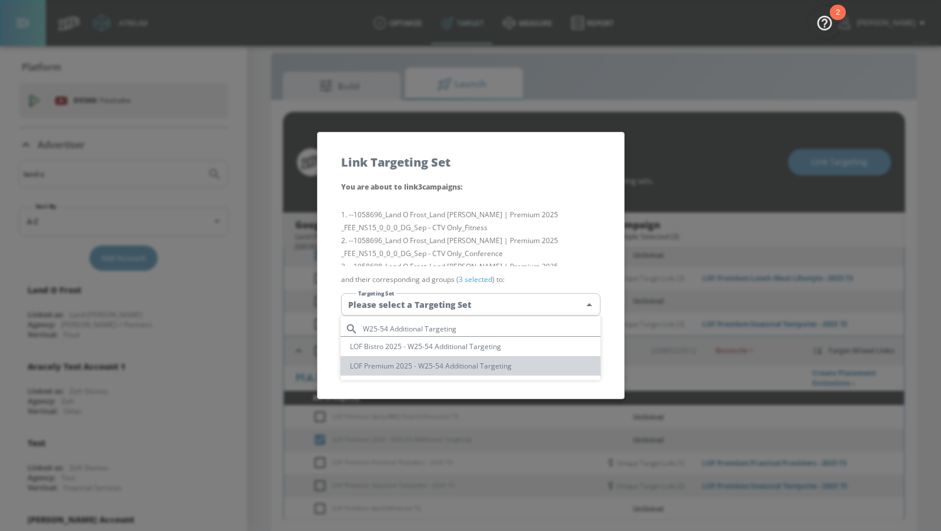
click at [507, 369] on li "LOF Premium 2025 - W25-54 Additional Targeting" at bounding box center [471, 365] width 260 height 19
type input "ef669a72-bbda-4a1a-8fb8-2db967841e7b"
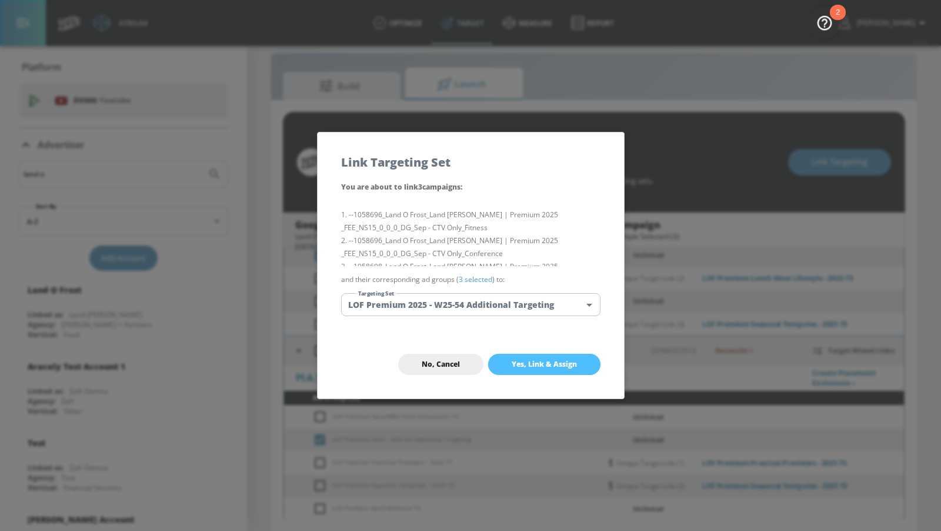
click at [572, 372] on button "Yes, Link & Assign" at bounding box center [544, 364] width 112 height 21
checkbox input "false"
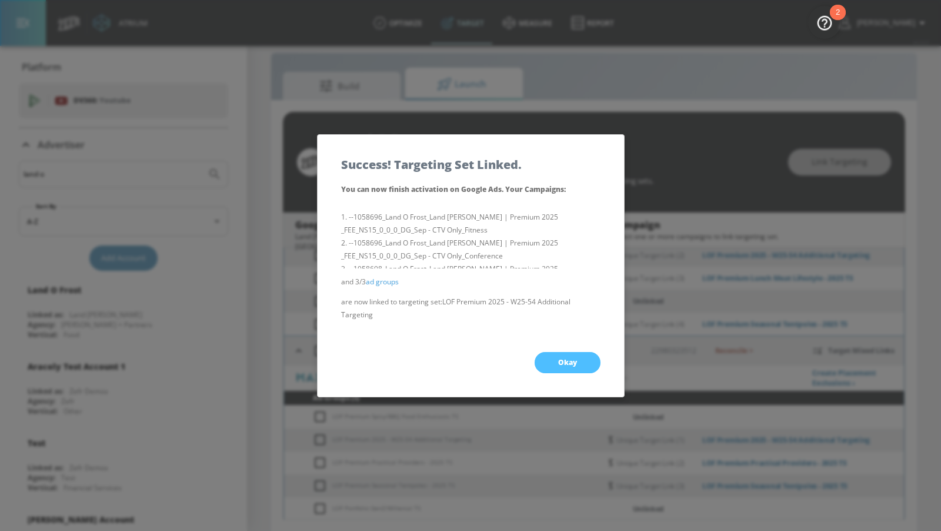
click at [574, 363] on span "Okay" at bounding box center [567, 362] width 19 height 9
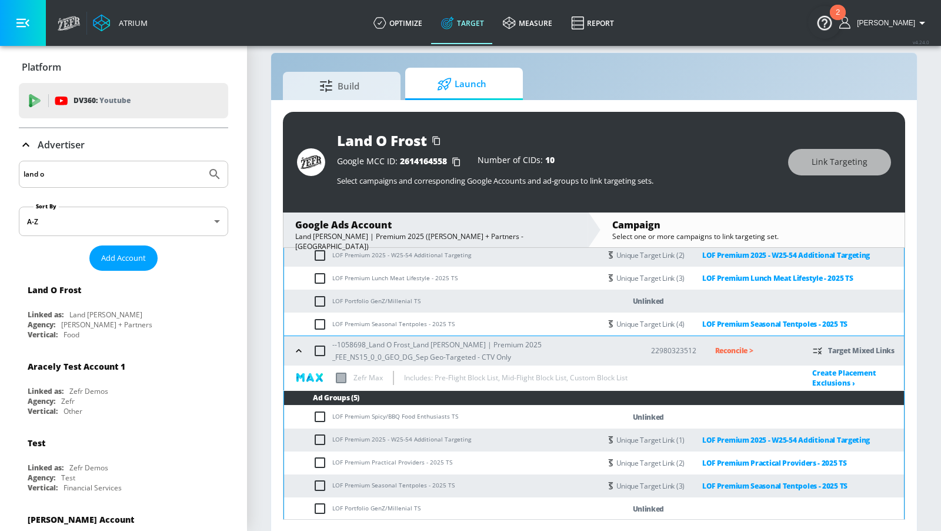
click at [325, 509] on input "checkbox" at bounding box center [322, 508] width 19 height 14
checkbox input "true"
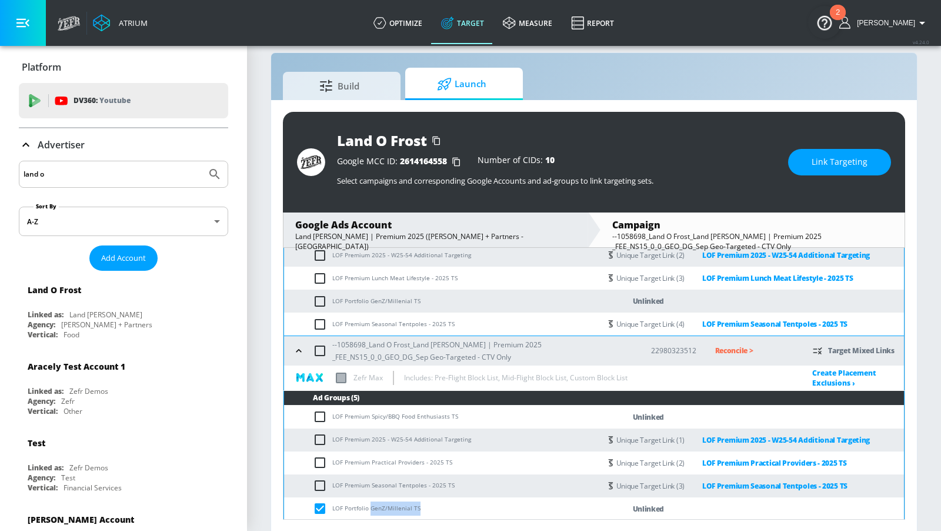
drag, startPoint x: 424, startPoint y: 507, endPoint x: 369, endPoint y: 507, distance: 54.7
click at [369, 507] on td "LOF Portfolio GenZ/Millenial TS" at bounding box center [442, 508] width 317 height 23
copy td "GenZ/Millenial TS"
click at [321, 298] on input "checkbox" at bounding box center [322, 301] width 19 height 14
checkbox input "true"
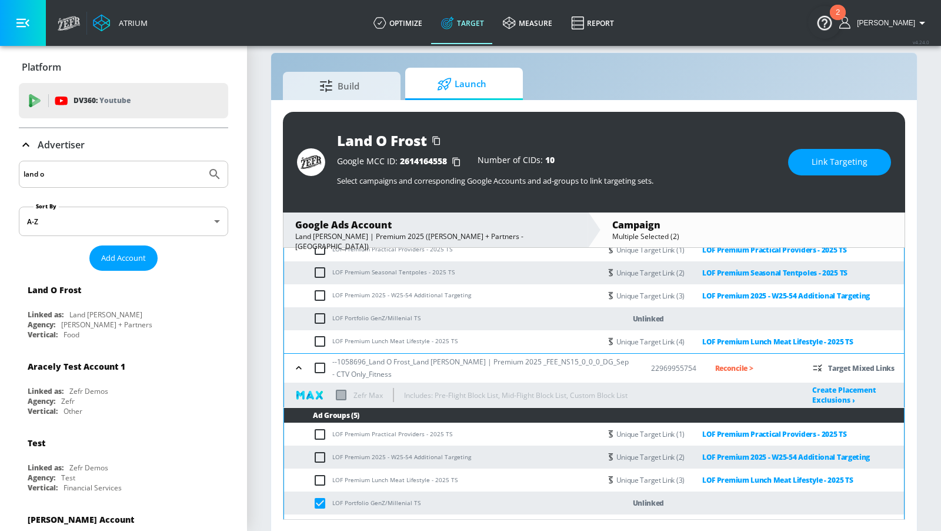
scroll to position [86, 0]
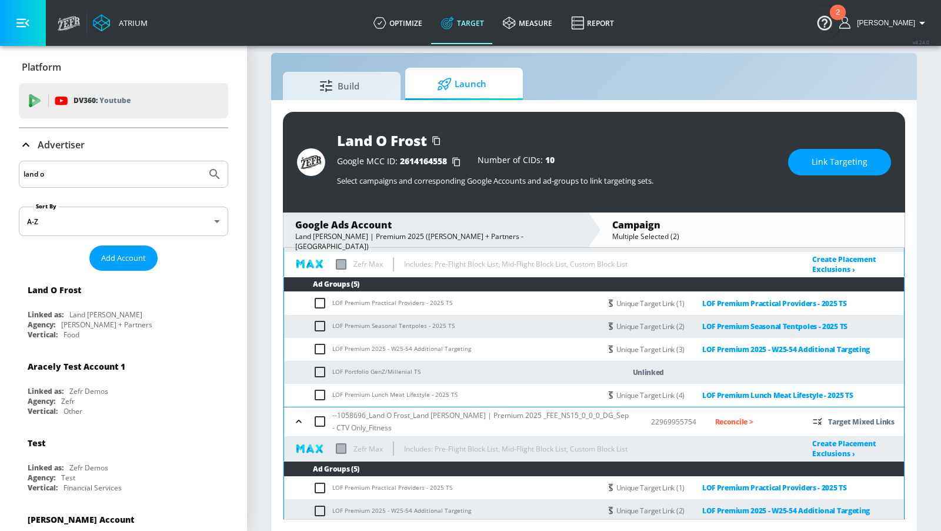
click at [327, 374] on input "checkbox" at bounding box center [322, 372] width 19 height 14
checkbox input "true"
click at [830, 165] on span "Link Targeting" at bounding box center [840, 162] width 56 height 15
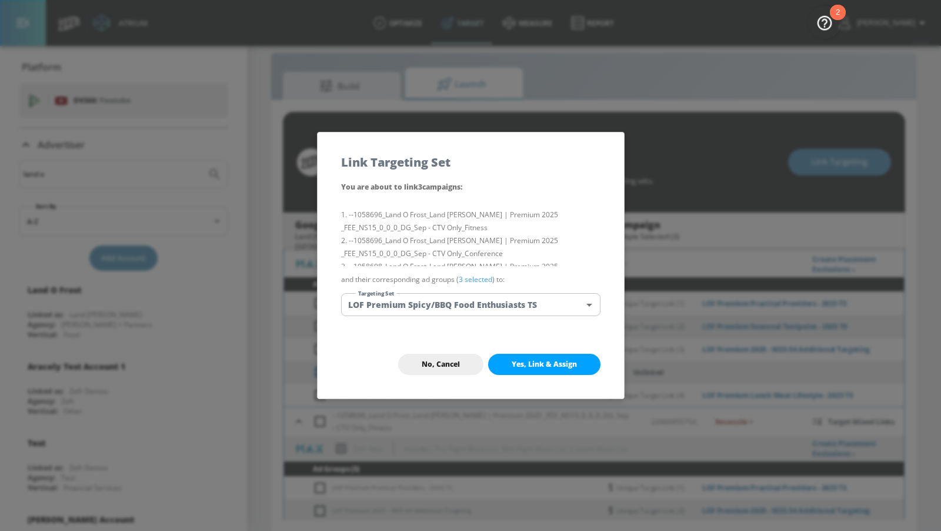
click at [553, 306] on body "Atrium optimize Target measure Report optimize Target measure Report v 4.24.0 […" at bounding box center [470, 258] width 941 height 548
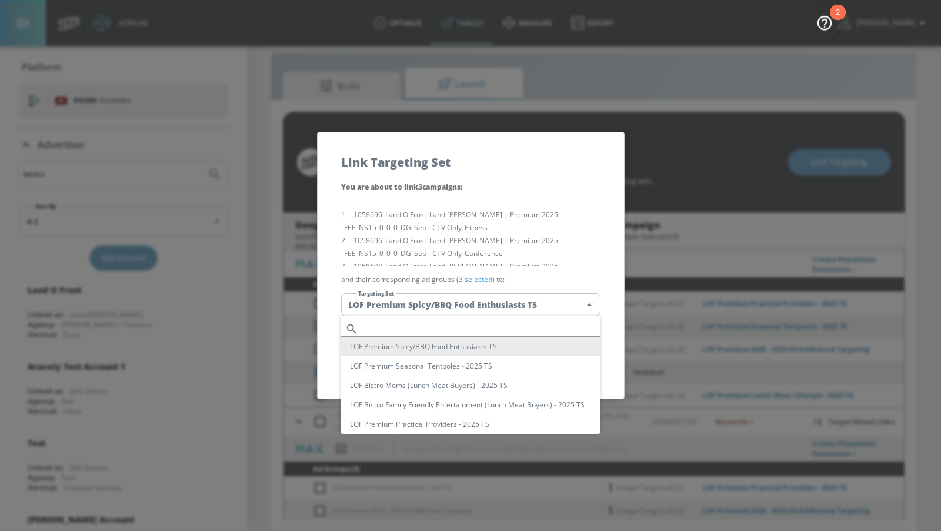
click at [507, 328] on input "text" at bounding box center [482, 329] width 238 height 16
paste input "GenZ/Millenial TS"
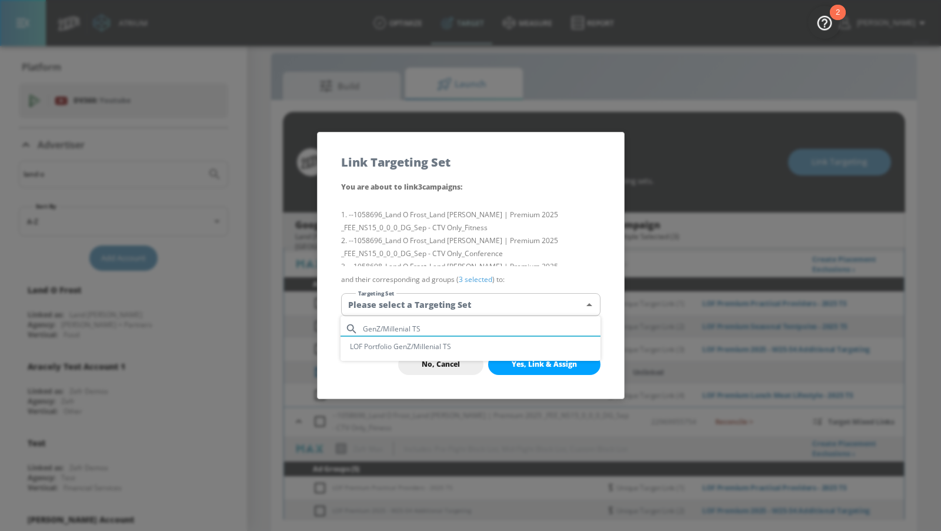
type input "GenZ/Millenial TS"
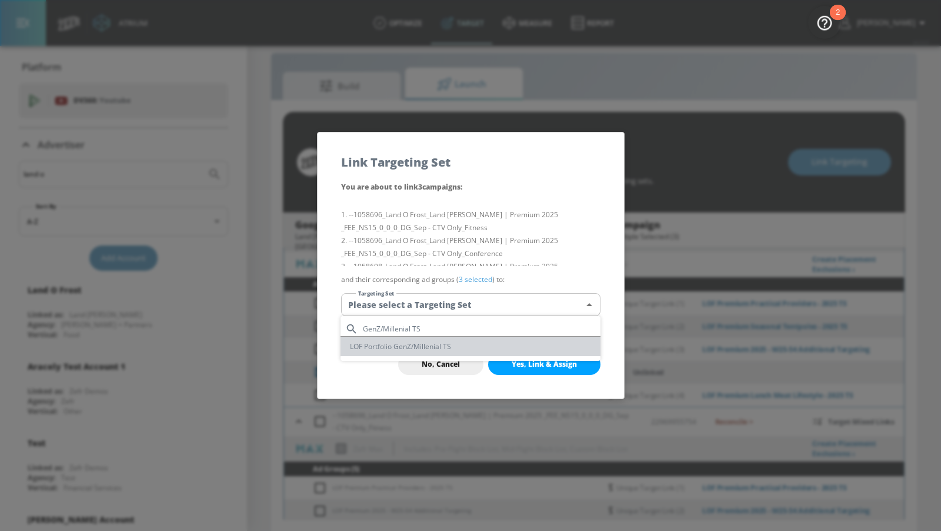
click at [495, 345] on li "LOF Portfolio GenZ/Millenial TS" at bounding box center [471, 346] width 260 height 19
type input "eaa40b0b-df14-4e66-8f62-6ef5420403e8"
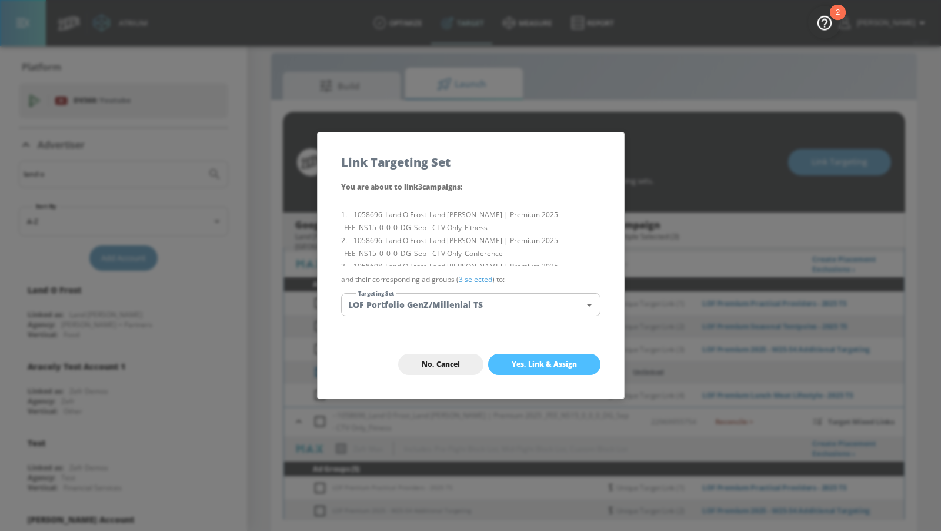
click at [523, 362] on span "Yes, Link & Assign" at bounding box center [544, 363] width 65 height 9
checkbox input "false"
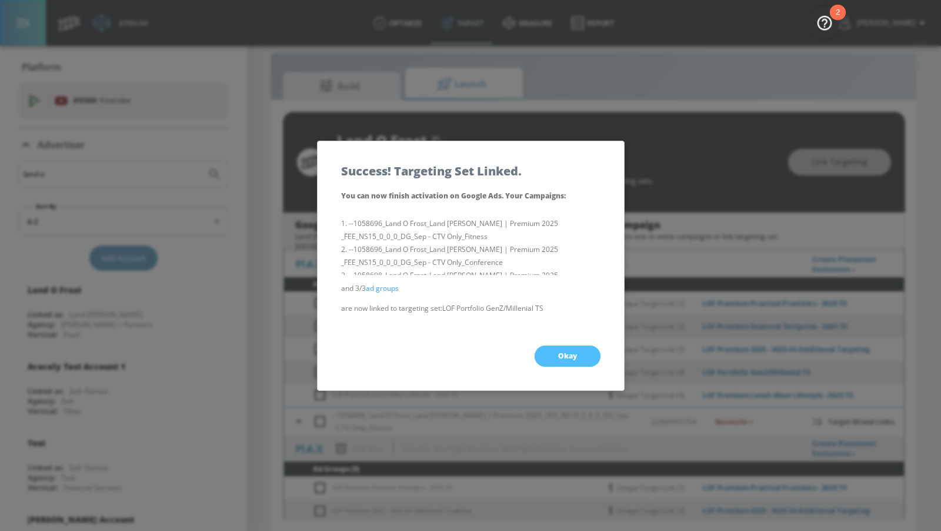
click at [560, 360] on button "Okay" at bounding box center [568, 355] width 66 height 21
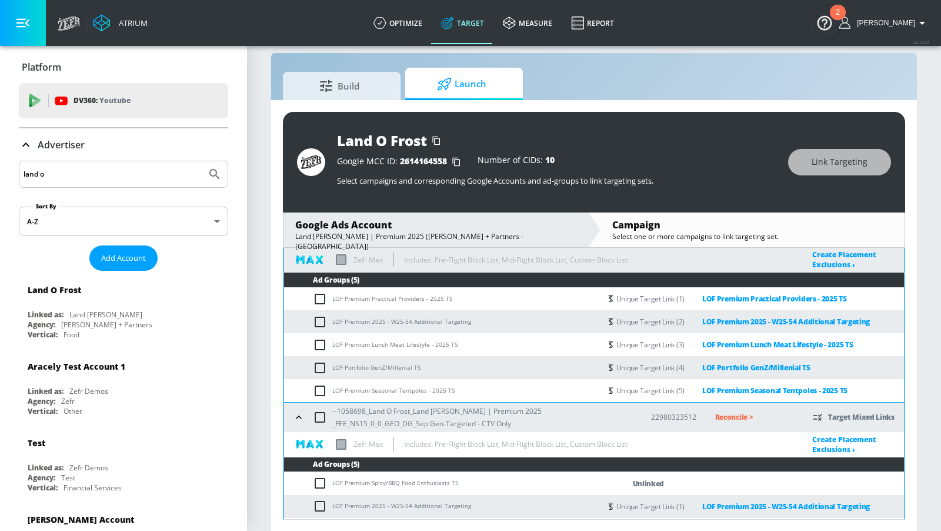
scroll to position [342, 0]
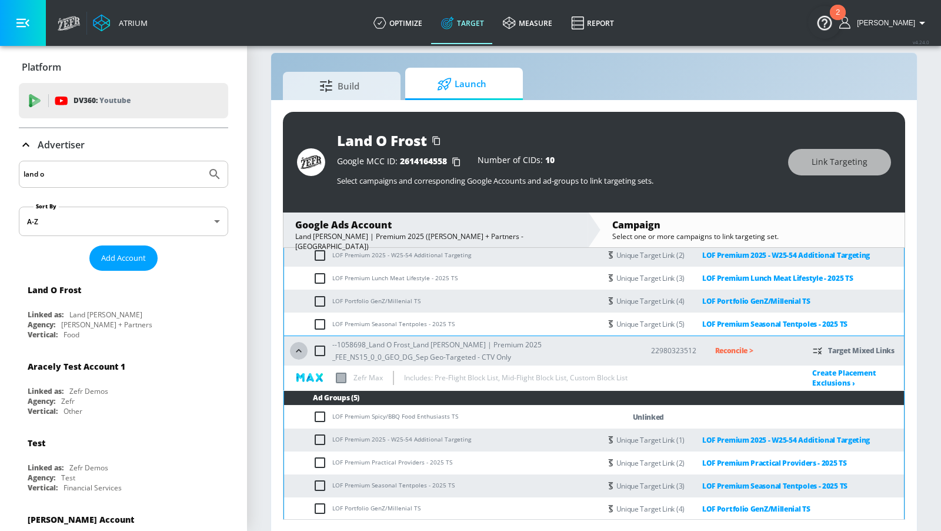
click at [299, 349] on icon "button" at bounding box center [299, 351] width 12 height 12
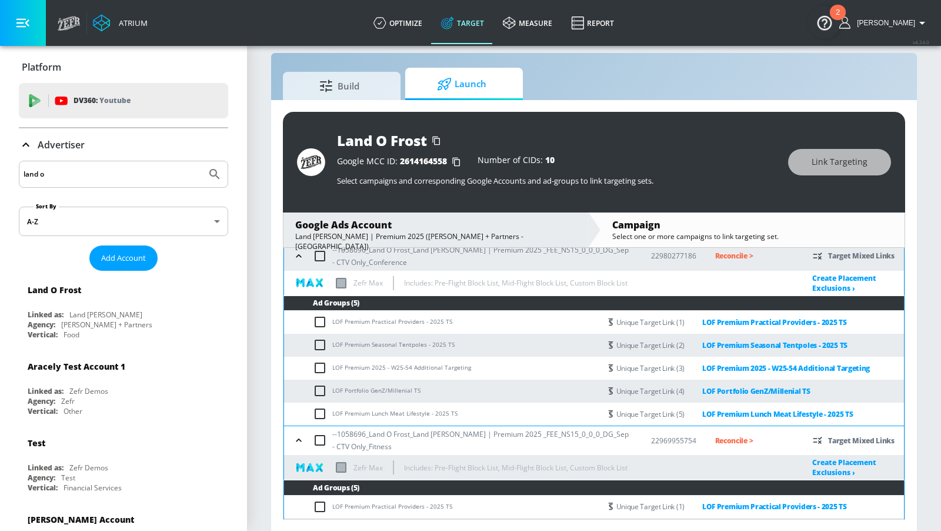
scroll to position [0, 0]
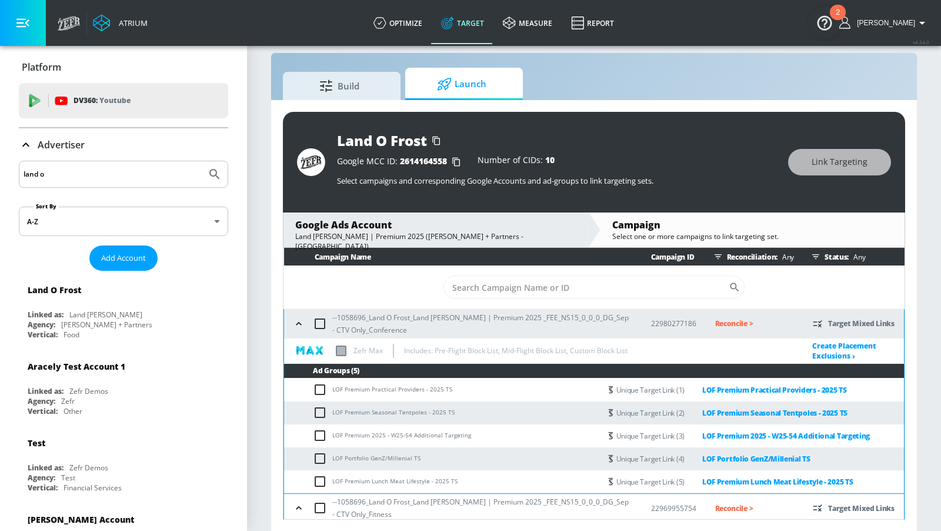
click at [295, 324] on icon "button" at bounding box center [299, 324] width 12 height 12
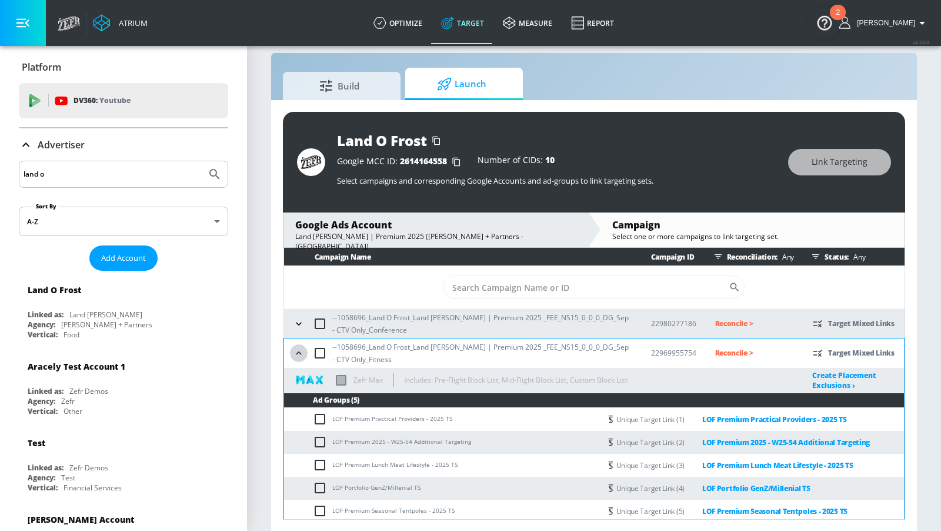
click at [304, 354] on icon "button" at bounding box center [299, 353] width 12 height 12
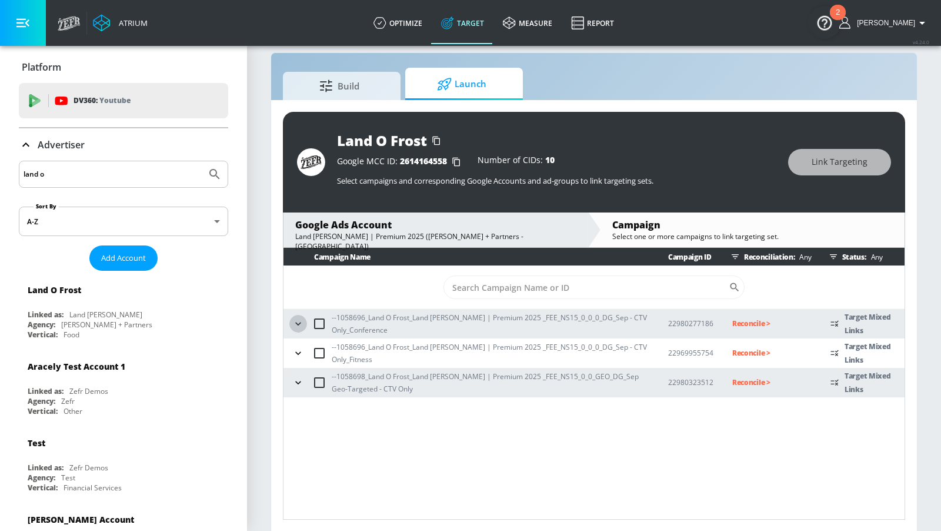
click at [299, 321] on icon "button" at bounding box center [298, 324] width 12 height 12
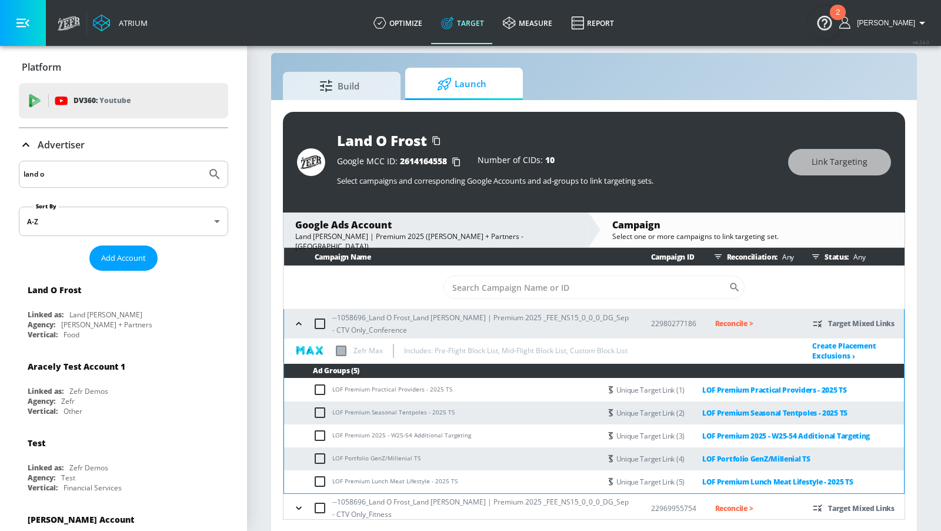
click at [299, 321] on icon "button" at bounding box center [299, 324] width 12 height 12
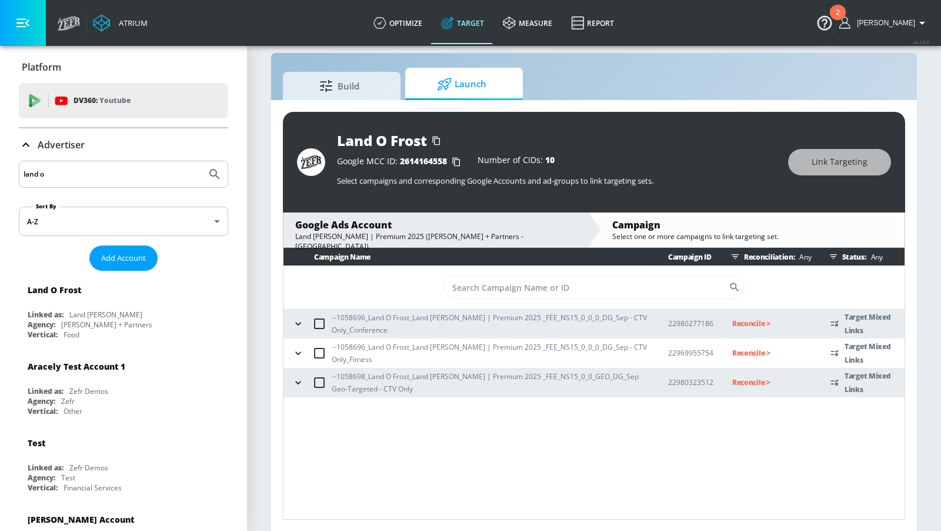
click at [299, 351] on icon "button" at bounding box center [297, 352] width 5 height 3
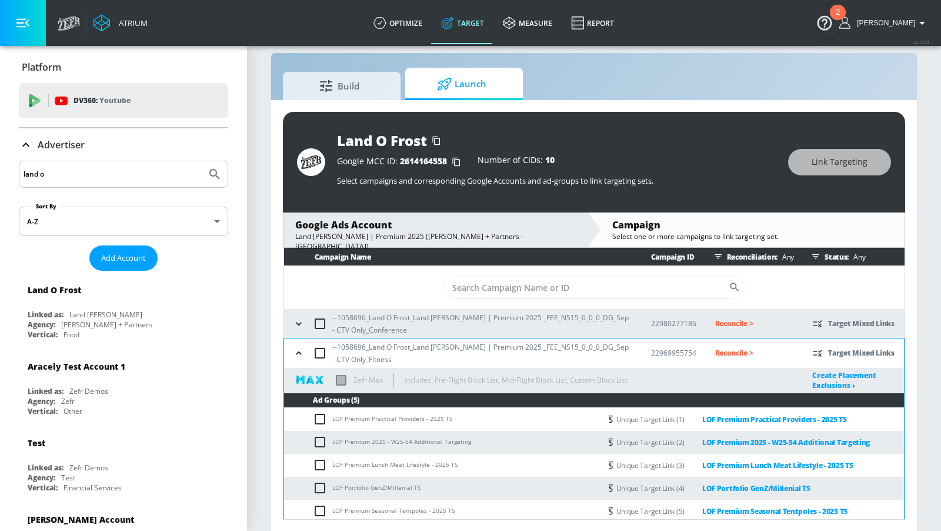
click at [299, 351] on icon "button" at bounding box center [298, 352] width 5 height 3
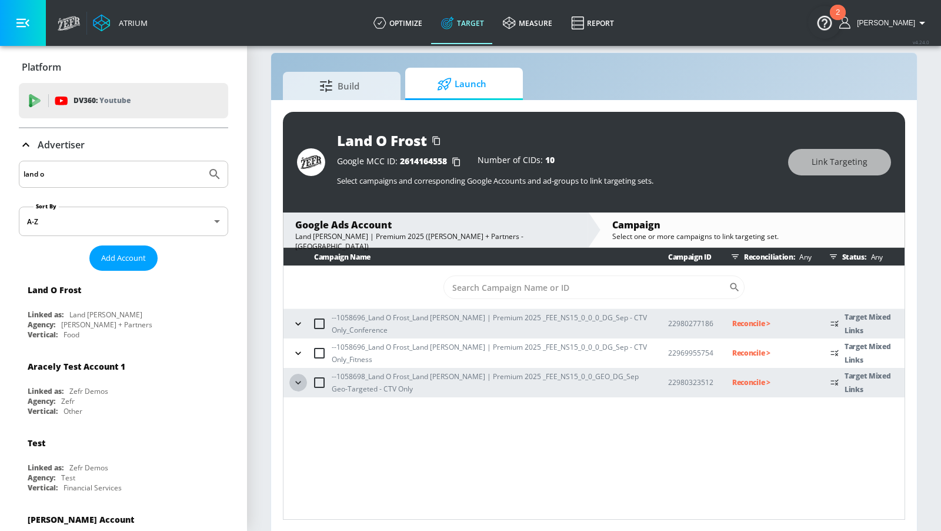
click at [299, 381] on icon "button" at bounding box center [297, 382] width 5 height 3
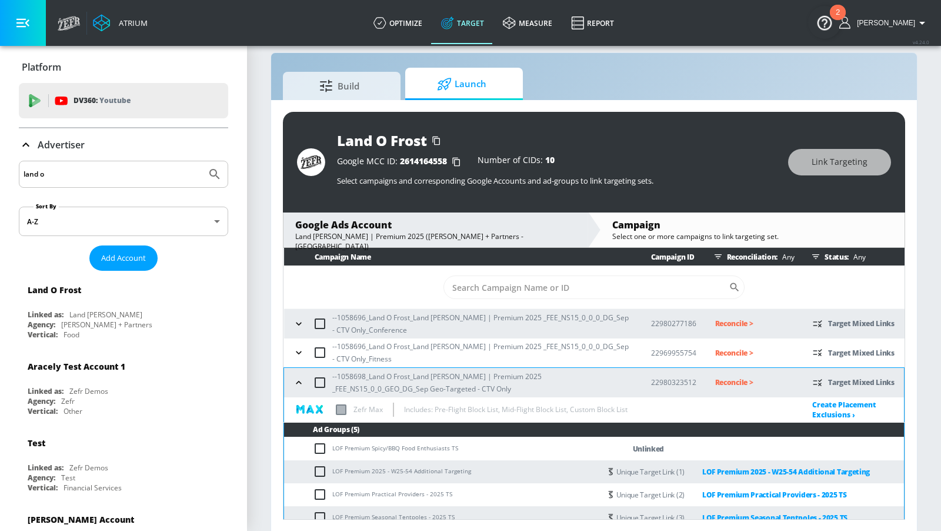
scroll to position [32, 0]
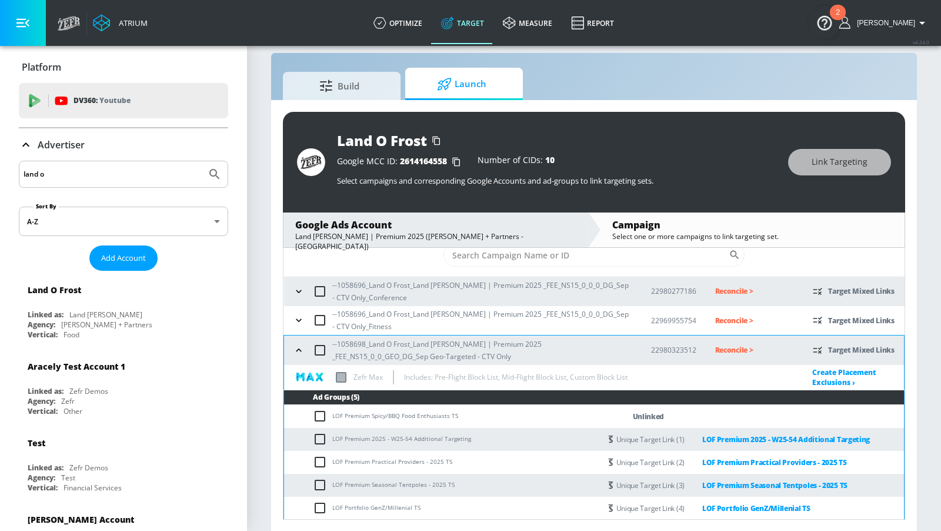
click at [324, 417] on input "checkbox" at bounding box center [322, 416] width 19 height 14
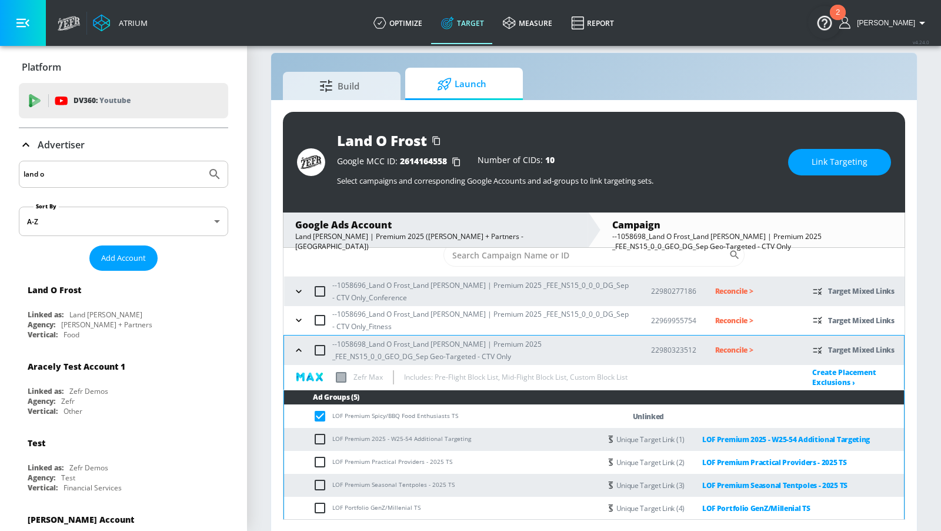
click at [824, 172] on button "Link Targeting" at bounding box center [839, 162] width 103 height 26
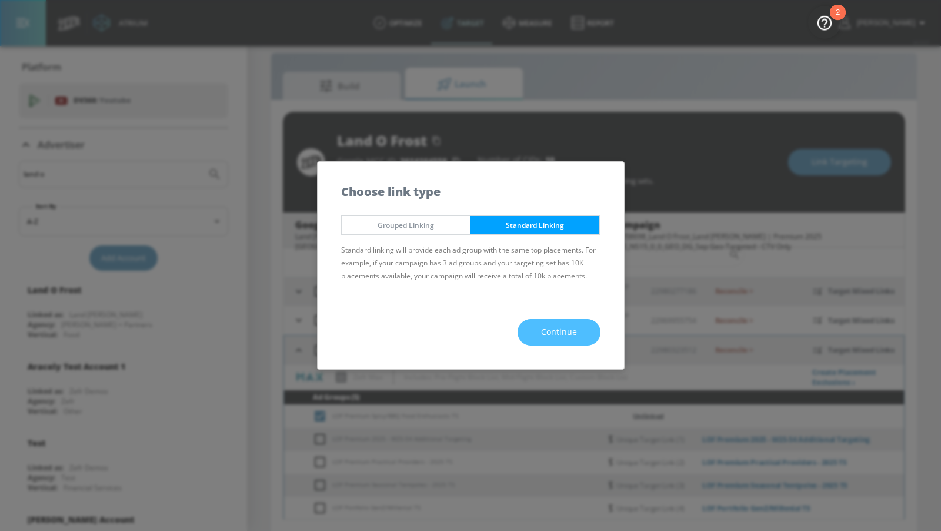
click at [560, 331] on span "Continue" at bounding box center [559, 332] width 36 height 15
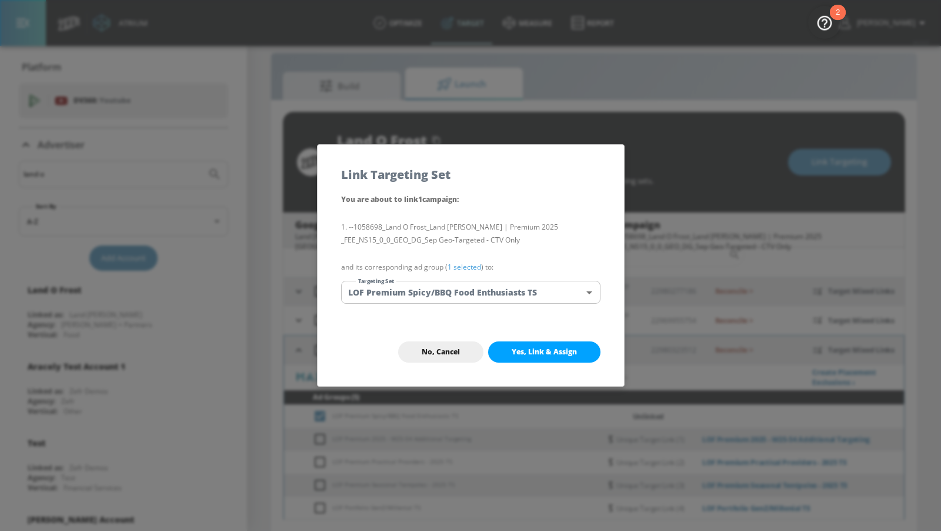
click at [542, 348] on span "Yes, Link & Assign" at bounding box center [544, 351] width 65 height 9
checkbox input "false"
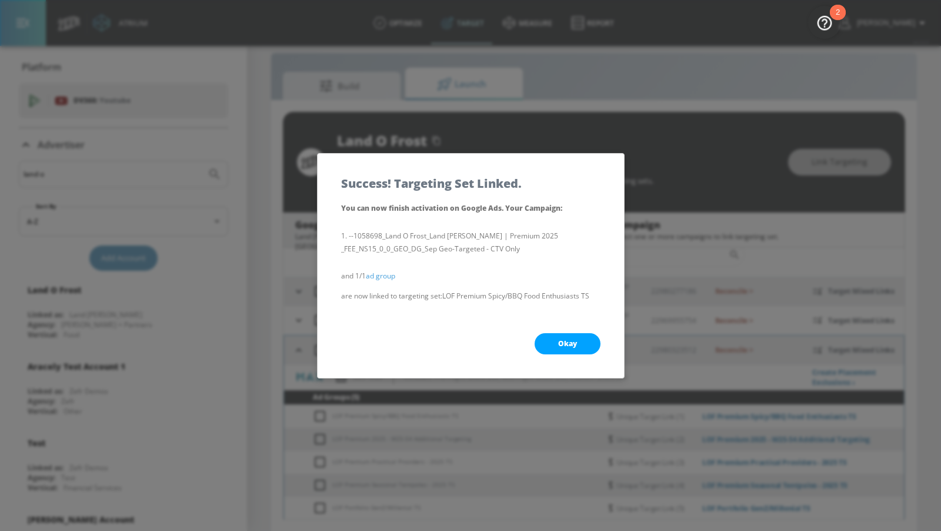
click at [543, 345] on button "Okay" at bounding box center [568, 343] width 66 height 21
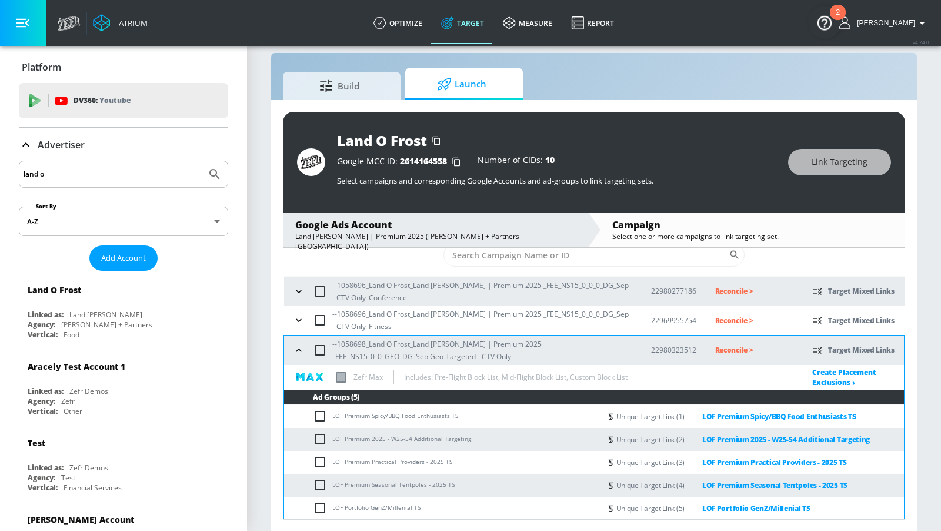
click at [294, 354] on icon "button" at bounding box center [299, 350] width 12 height 12
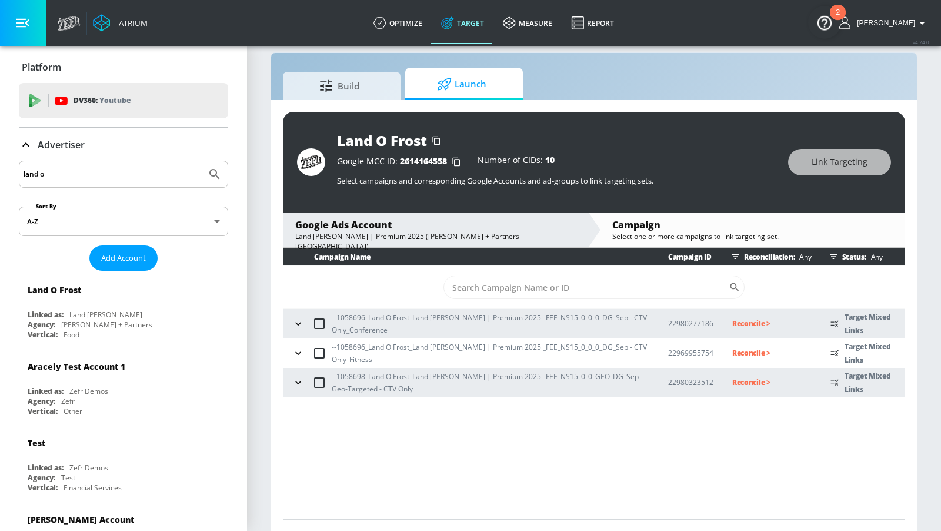
scroll to position [0, 0]
click at [742, 322] on p "Reconcile >" at bounding box center [771, 324] width 79 height 14
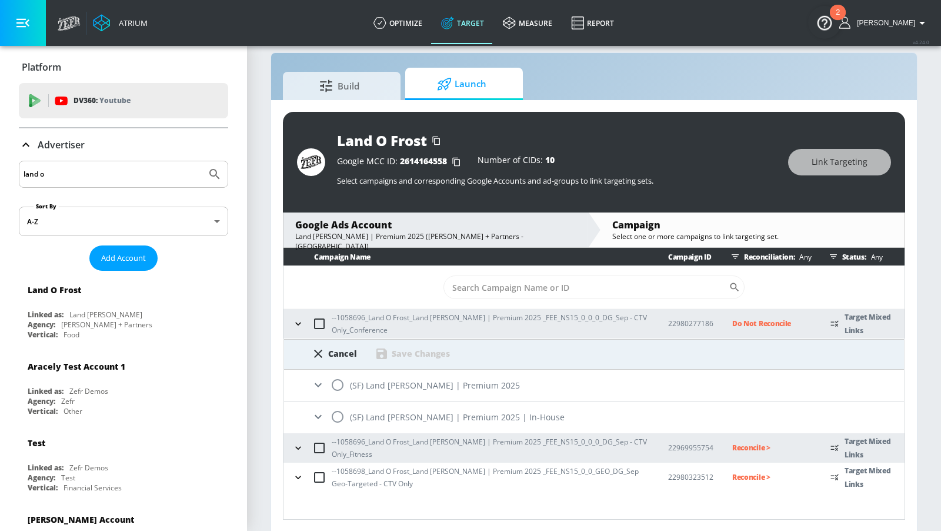
click at [332, 408] on input "radio" at bounding box center [337, 416] width 25 height 25
radio input "true"
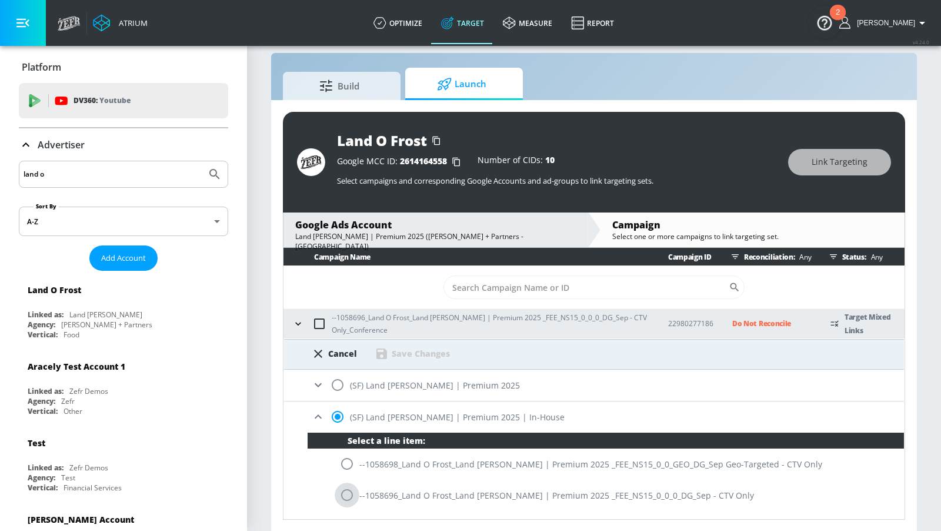
click at [349, 494] on input "radio" at bounding box center [347, 494] width 25 height 25
radio input "true"
click at [430, 352] on div "Save Changes" at bounding box center [421, 353] width 58 height 11
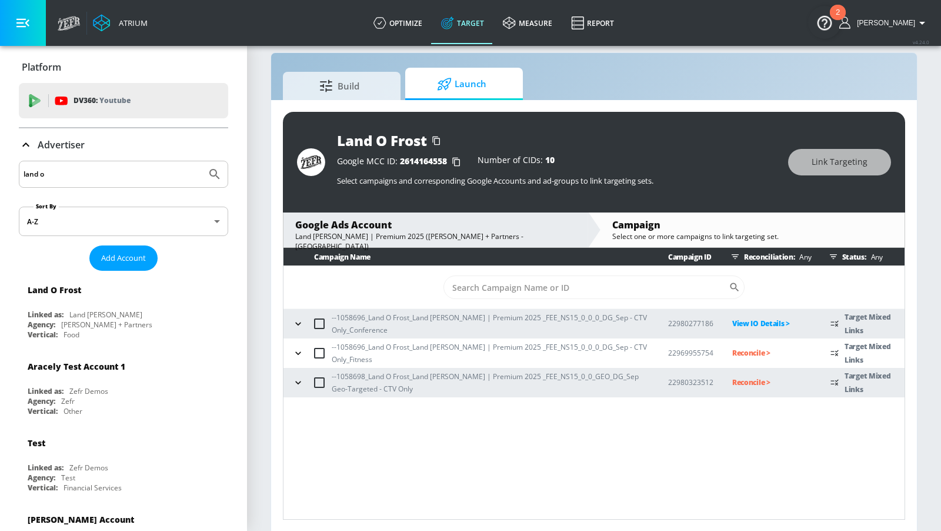
click at [744, 354] on p "Reconcile >" at bounding box center [771, 353] width 79 height 14
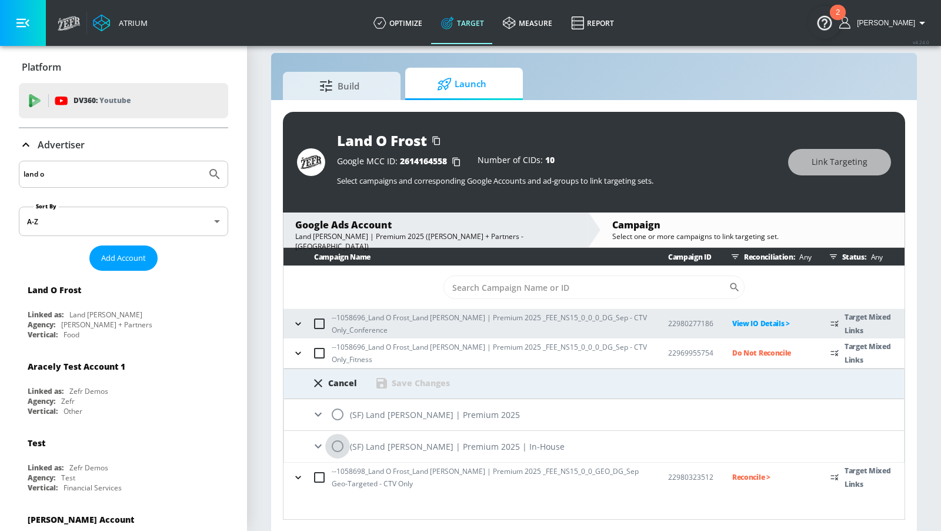
click at [334, 449] on input "radio" at bounding box center [337, 446] width 25 height 25
radio input "true"
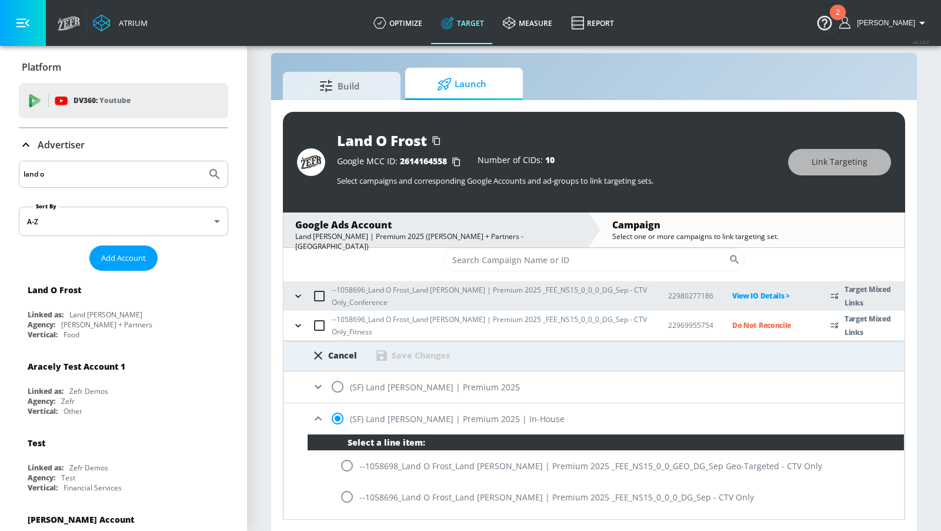
scroll to position [81, 0]
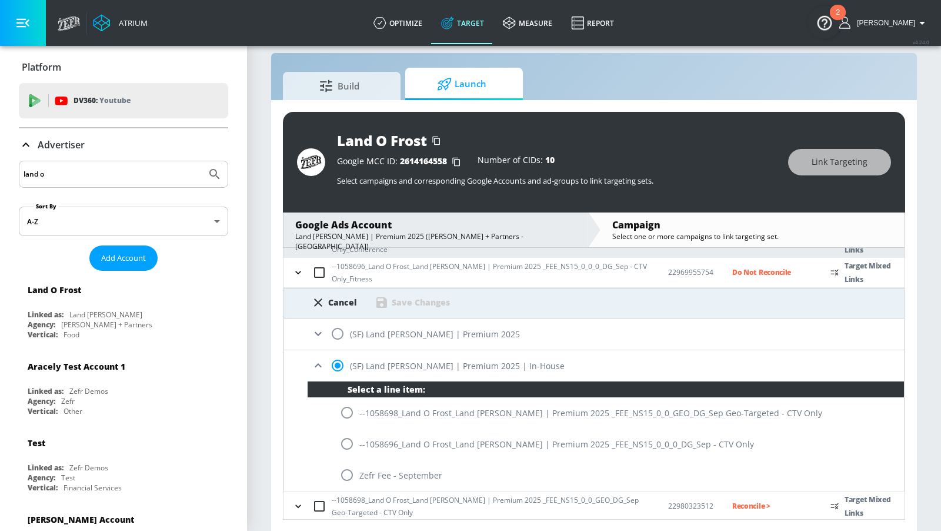
click at [347, 442] on input "radio" at bounding box center [347, 443] width 25 height 25
radio input "true"
click at [439, 304] on div "Save Changes" at bounding box center [421, 302] width 58 height 11
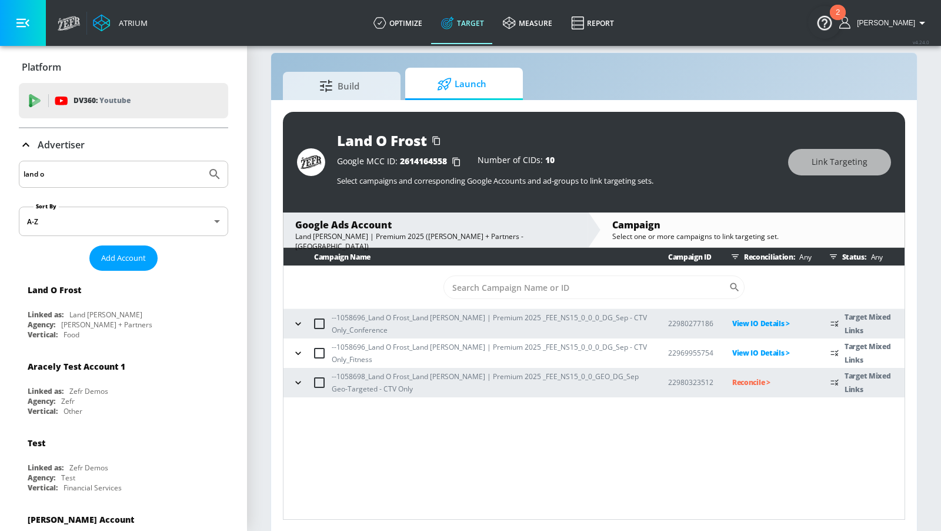
scroll to position [0, 0]
click at [741, 378] on p "Reconcile >" at bounding box center [771, 382] width 79 height 14
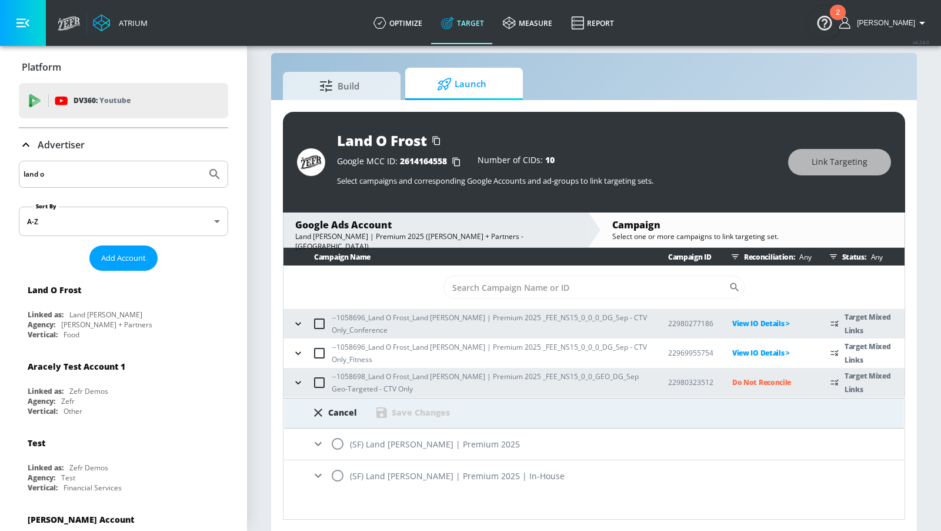
click at [335, 475] on input "radio" at bounding box center [337, 475] width 25 height 25
radio input "true"
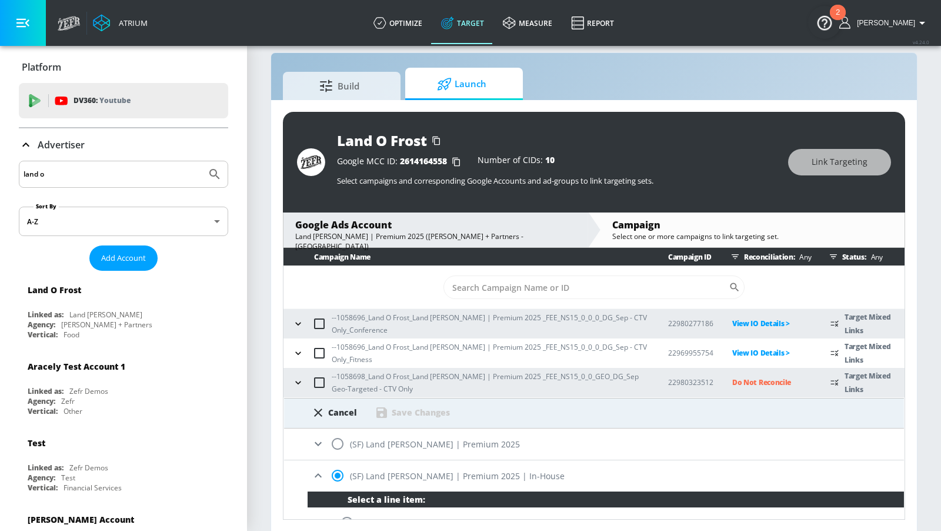
scroll to position [81, 0]
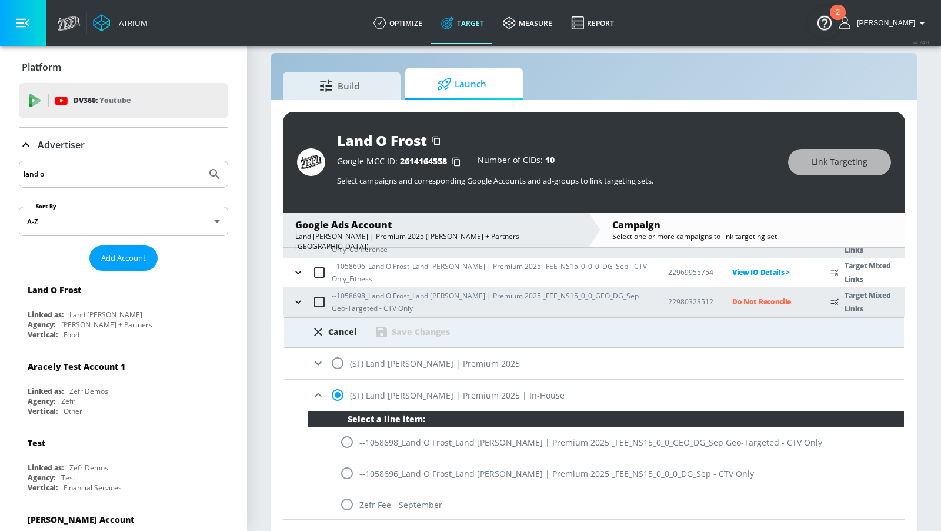
click at [344, 442] on input "radio" at bounding box center [347, 441] width 25 height 25
radio input "true"
click at [440, 332] on div "Save Changes" at bounding box center [421, 331] width 58 height 11
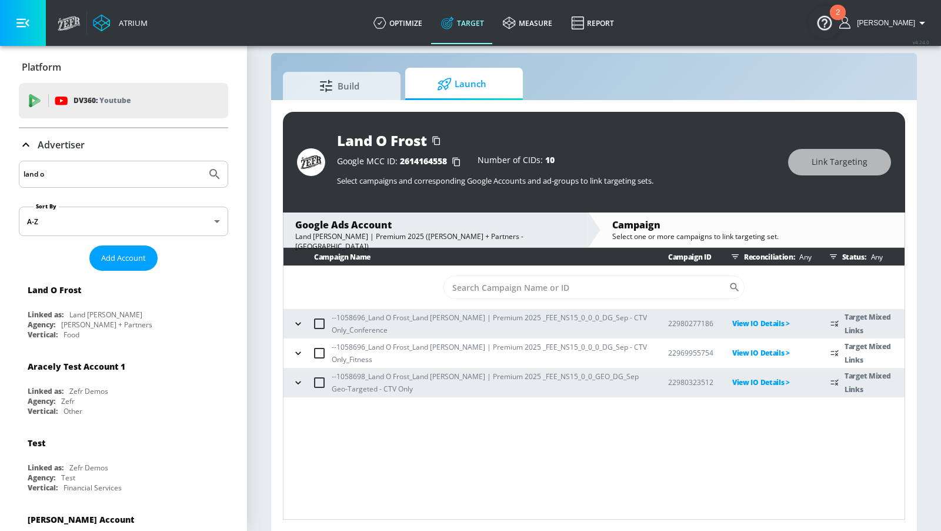
scroll to position [0, 0]
